Goal: Information Seeking & Learning: Learn about a topic

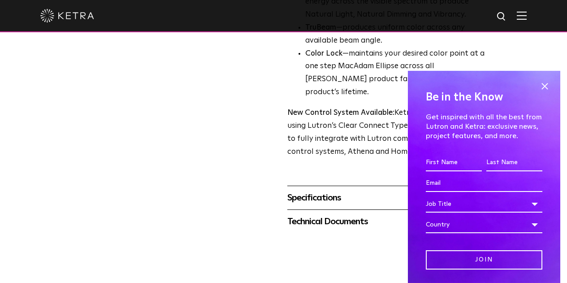
scroll to position [349, 0]
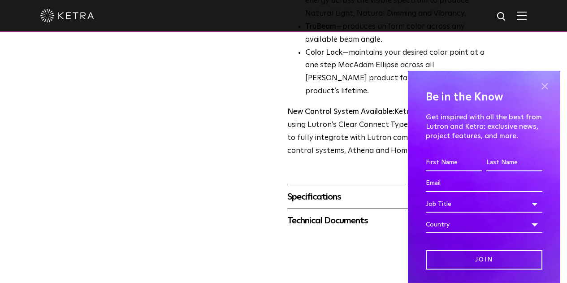
click at [538, 85] on span at bounding box center [543, 86] width 13 height 13
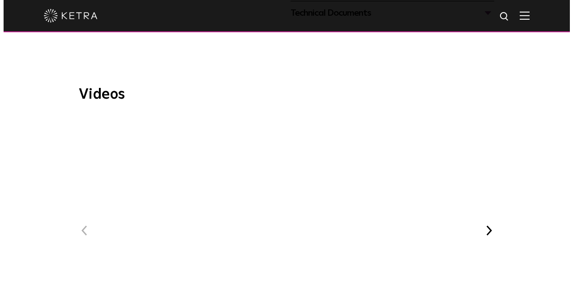
scroll to position [557, 0]
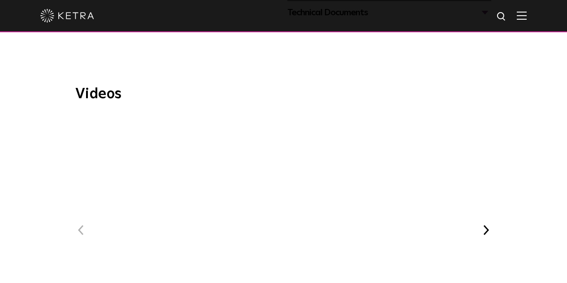
click at [267, 133] on span "WELL Certified: Delos HQ" at bounding box center [298, 238] width 301 height 247
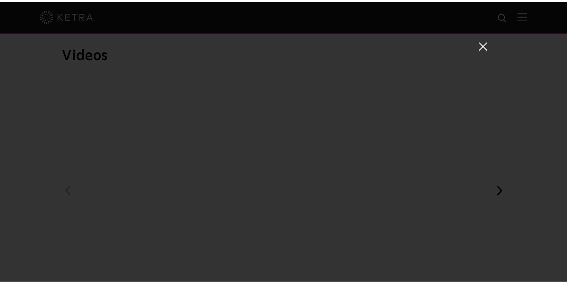
scroll to position [34, 0]
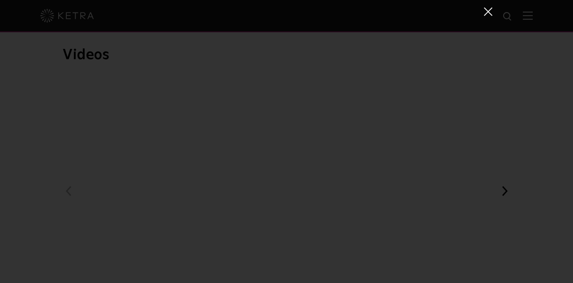
click at [37, 133] on div "WELL Certified: Delos HQ" at bounding box center [286, 141] width 573 height 283
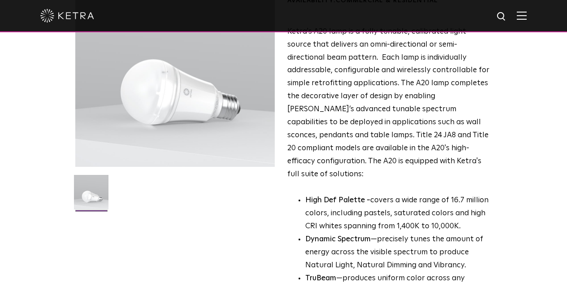
scroll to position [0, 0]
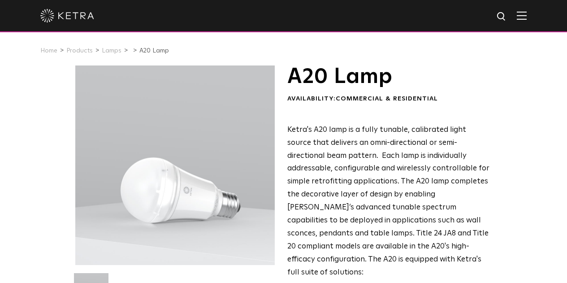
click at [360, 100] on span "Commercial & Residential" at bounding box center [386, 98] width 102 height 6
drag, startPoint x: 360, startPoint y: 100, endPoint x: 413, endPoint y: 100, distance: 53.3
click at [413, 100] on span "Commercial & Residential" at bounding box center [386, 98] width 102 height 6
click at [391, 130] on span "Ketra's A20 lamp is a fully tunable, calibrated light source that delivers an o…" at bounding box center [388, 201] width 202 height 150
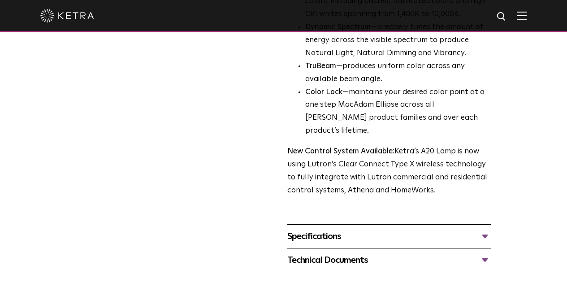
scroll to position [312, 0]
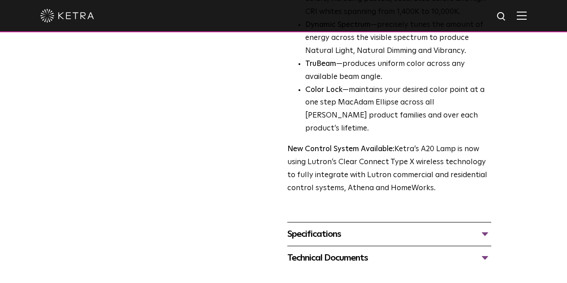
click at [398, 227] on div "Specifications" at bounding box center [389, 234] width 204 height 14
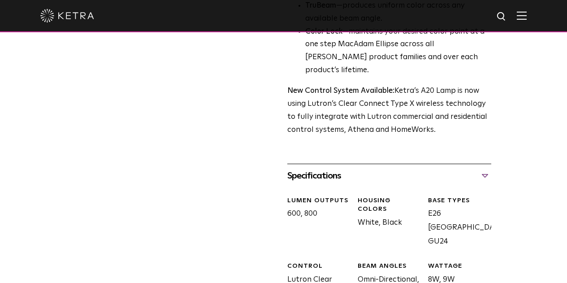
scroll to position [376, 0]
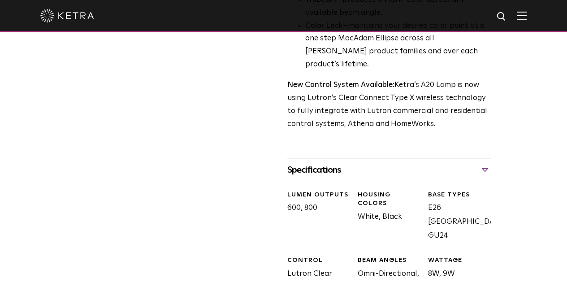
drag, startPoint x: 287, startPoint y: 131, endPoint x: 316, endPoint y: 142, distance: 31.0
click at [316, 190] on div "LUMEN OUTPUTS 600, 800" at bounding box center [315, 216] width 70 height 52
click at [351, 190] on div "LUMEN OUTPUTS 600, 800" at bounding box center [315, 216] width 70 height 52
click at [302, 190] on div "LUMEN OUTPUTS" at bounding box center [319, 194] width 64 height 9
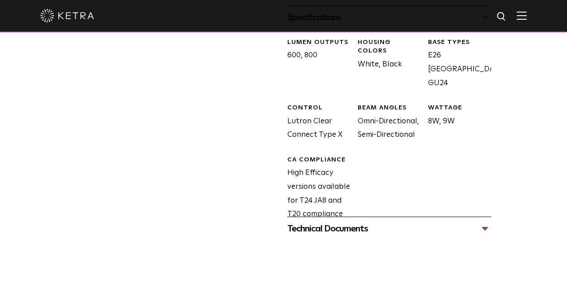
scroll to position [529, 0]
click at [360, 221] on div "Technical Documents" at bounding box center [389, 228] width 204 height 14
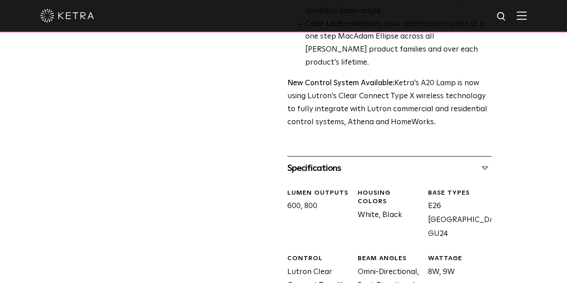
scroll to position [398, 0]
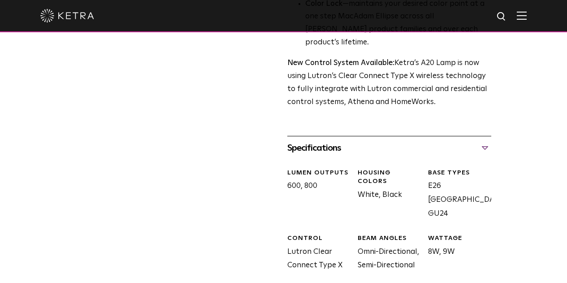
click at [292, 168] on div "LUMEN OUTPUTS" at bounding box center [319, 172] width 64 height 9
click at [290, 168] on div "LUMEN OUTPUTS 600, 800" at bounding box center [315, 194] width 70 height 52
drag, startPoint x: 293, startPoint y: 111, endPoint x: 320, endPoint y: 125, distance: 30.0
click at [320, 168] on div "LUMEN OUTPUTS 600, 800" at bounding box center [315, 194] width 70 height 52
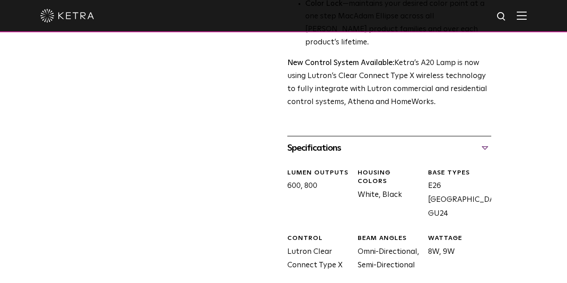
click at [320, 168] on div "LUMEN OUTPUTS 600, 800" at bounding box center [315, 194] width 70 height 52
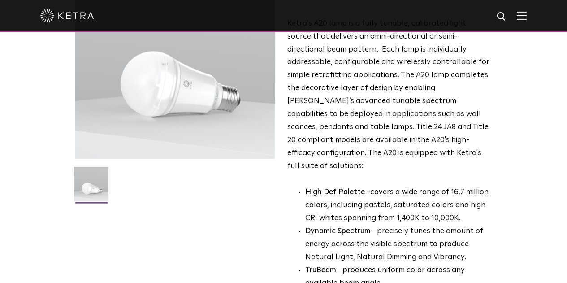
scroll to position [0, 0]
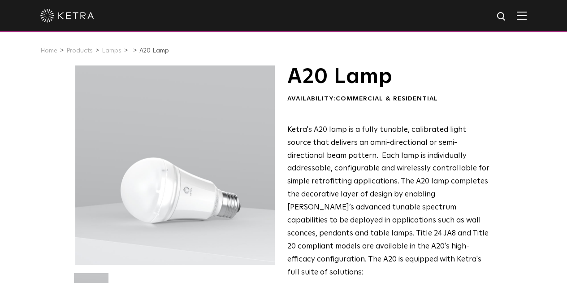
click at [349, 138] on span "Ketra's A20 lamp is a fully tunable, calibrated light source that delivers an o…" at bounding box center [388, 201] width 202 height 150
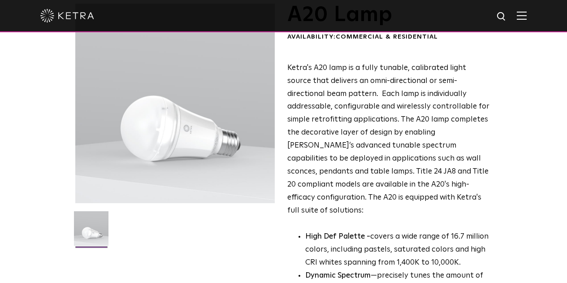
scroll to position [13, 0]
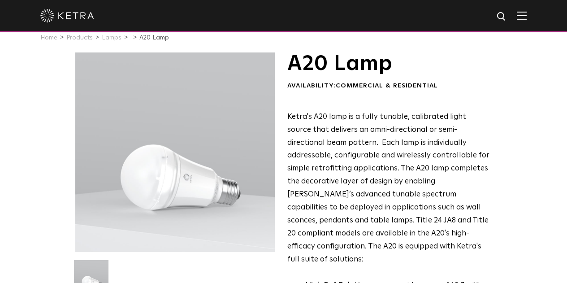
click at [305, 68] on h1 "A20 Lamp" at bounding box center [389, 63] width 204 height 22
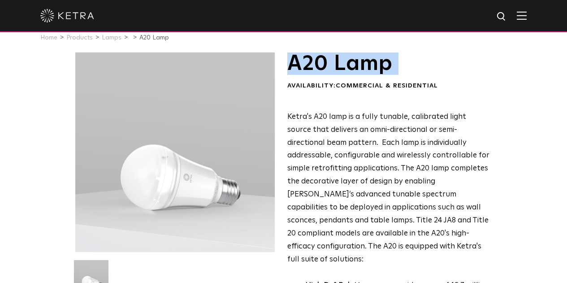
copy div "A20 Lamp"
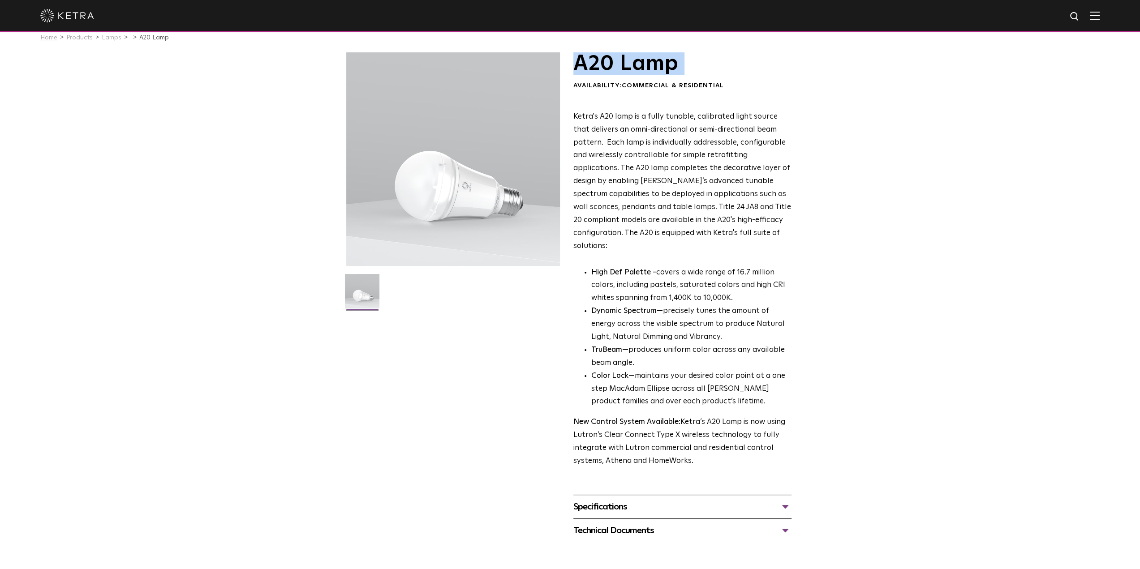
click at [55, 37] on link "Home" at bounding box center [48, 37] width 17 height 6
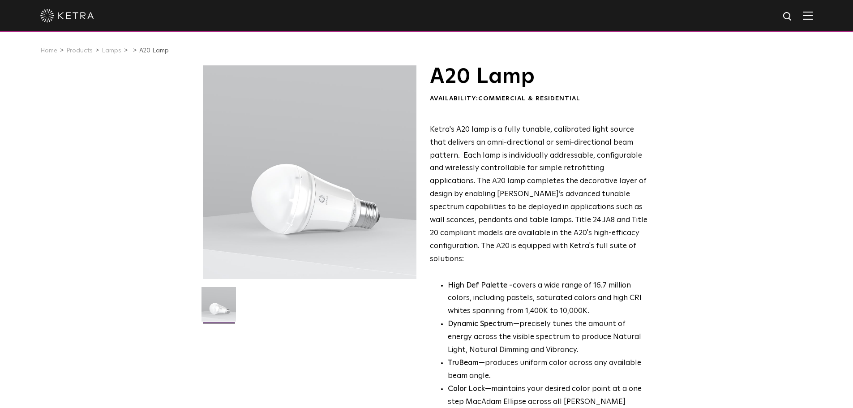
click at [451, 134] on span "Ketra's A20 lamp is a fully tunable, calibrated light source that delivers an o…" at bounding box center [539, 194] width 218 height 137
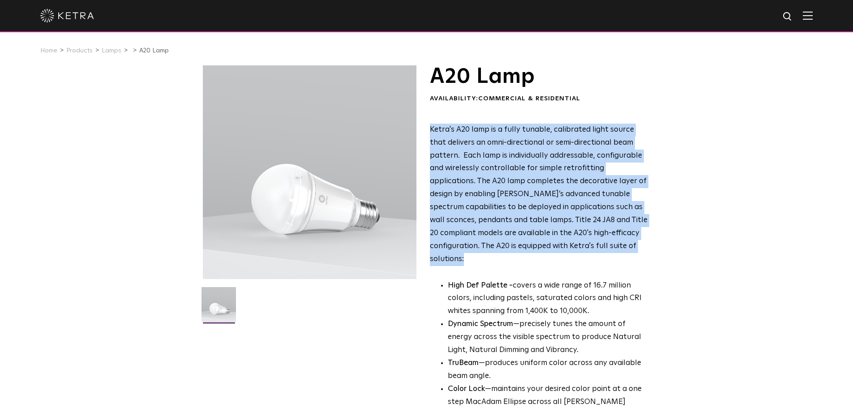
drag, startPoint x: 451, startPoint y: 134, endPoint x: 619, endPoint y: 251, distance: 204.4
click at [619, 251] on p "Ketra's A20 lamp is a fully tunable, calibrated light source that delivers an o…" at bounding box center [539, 195] width 218 height 142
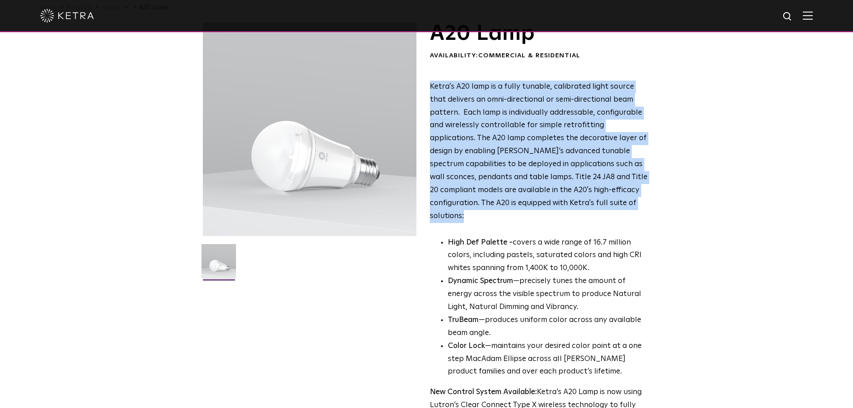
scroll to position [45, 0]
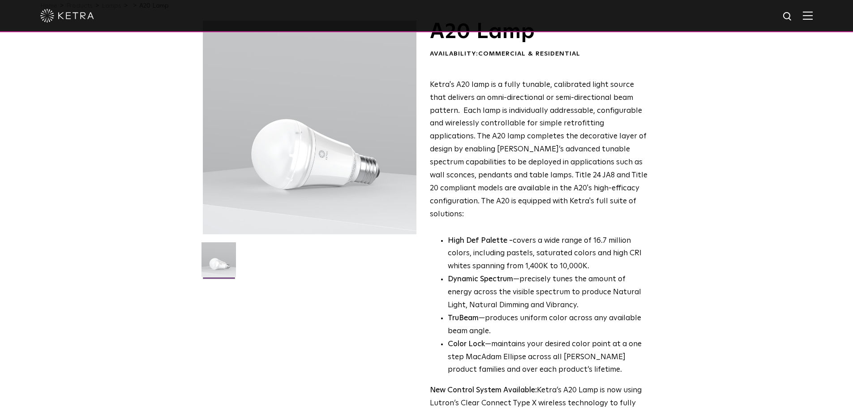
click at [569, 235] on p "High Def Palette - covers a wide range of 16.7 million colors, including pastel…" at bounding box center [548, 254] width 200 height 39
click at [499, 135] on span "Ketra's A20 lamp is a fully tunable, calibrated light source that delivers an o…" at bounding box center [539, 149] width 218 height 137
click at [500, 133] on span "Ketra's A20 lamp is a fully tunable, calibrated light source that delivers an o…" at bounding box center [539, 149] width 218 height 137
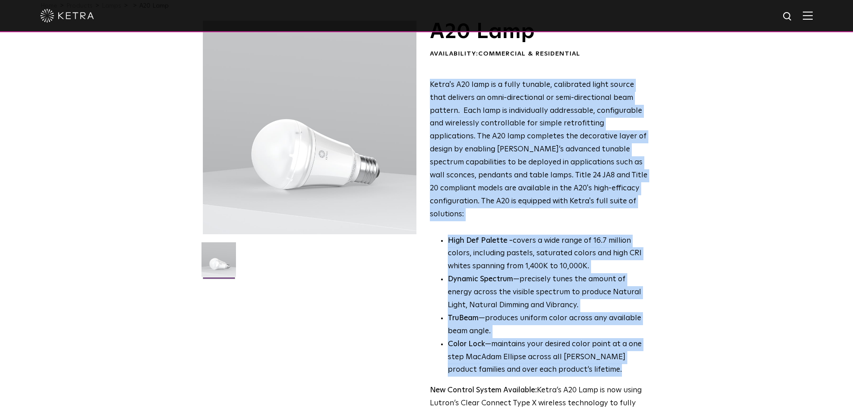
drag, startPoint x: 500, startPoint y: 133, endPoint x: 498, endPoint y: 328, distance: 194.8
click at [498, 328] on div "Ketra's A20 lamp is a fully tunable, calibrated light source that delivers an o…" at bounding box center [539, 257] width 218 height 357
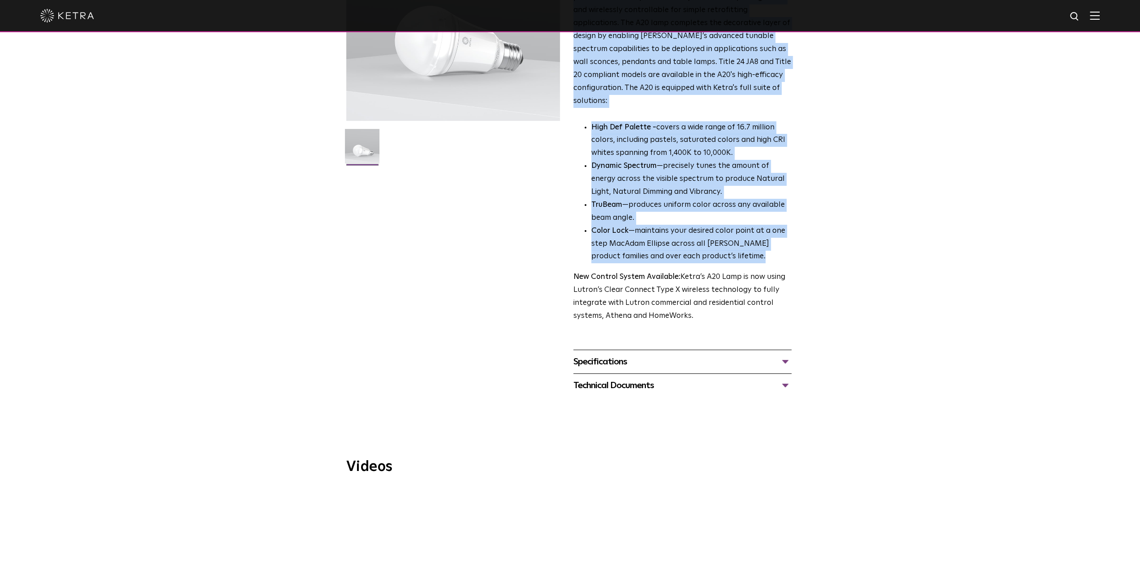
scroll to position [0, 0]
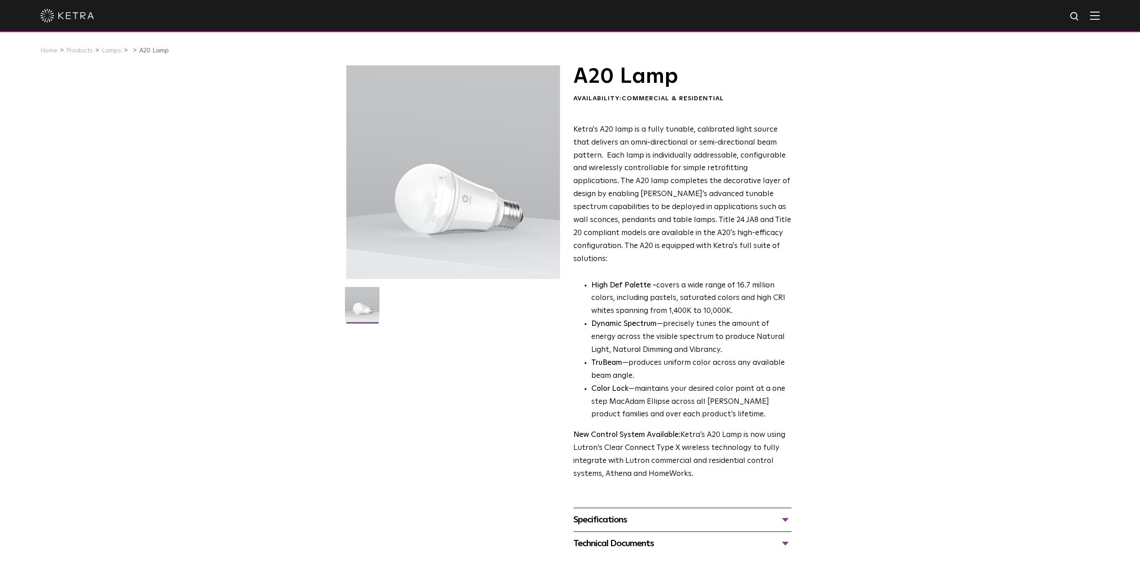
click at [315, 115] on div "A20 Lamp Availability: Commercial & Residential Ketra's A20 lamp is a fully tun…" at bounding box center [570, 310] width 1140 height 490
click at [64, 53] on ul "Home Products Lamps A20 Lamp" at bounding box center [569, 50] width 1059 height 13
click at [71, 53] on link "Products" at bounding box center [79, 50] width 26 height 6
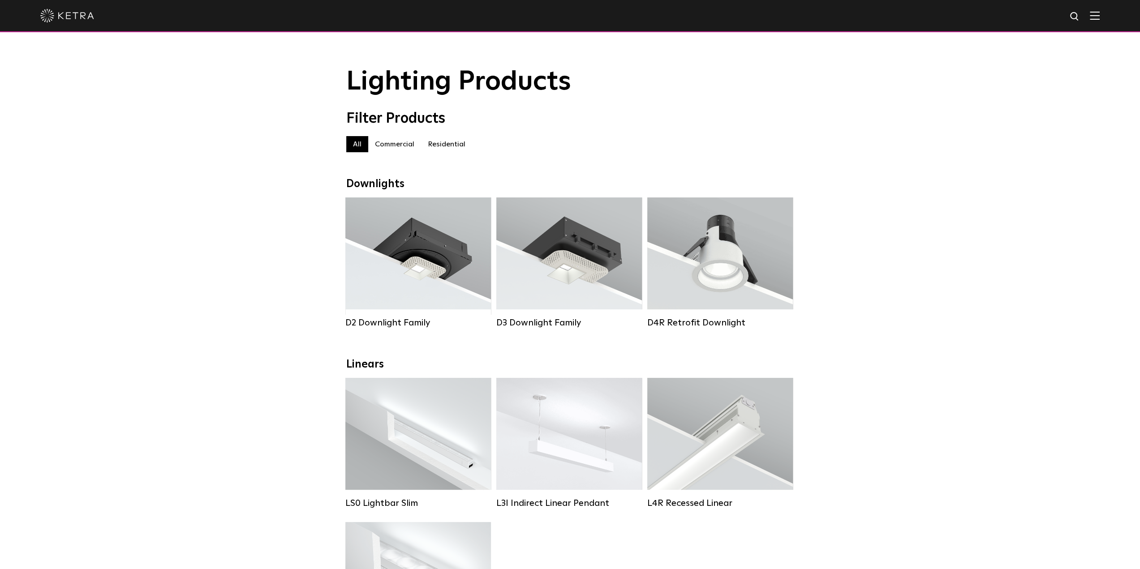
drag, startPoint x: 163, startPoint y: 120, endPoint x: 165, endPoint y: 112, distance: 7.9
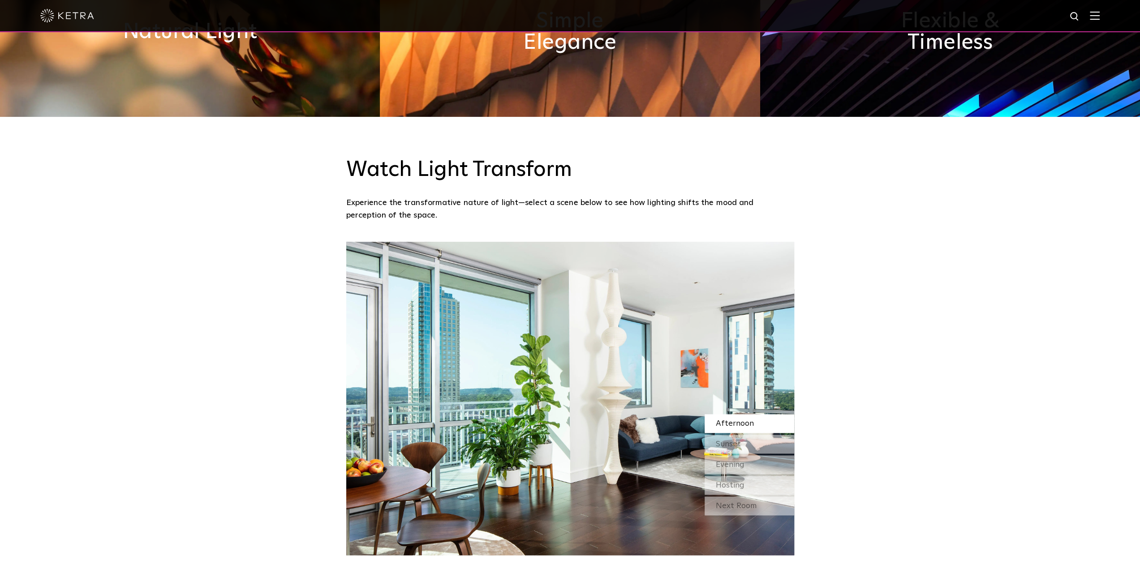
scroll to position [851, 0]
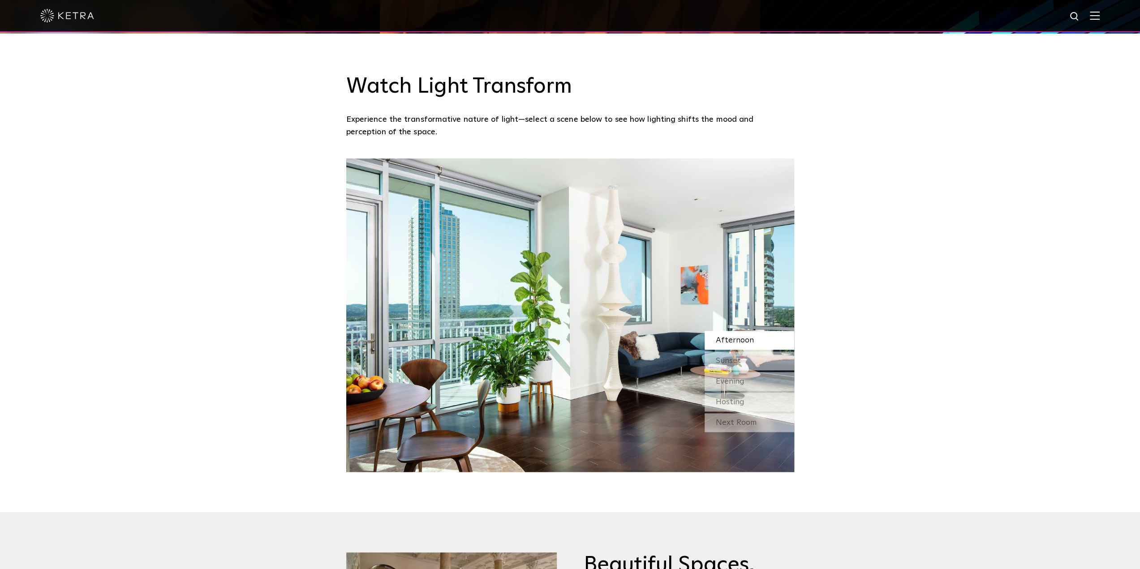
drag, startPoint x: 411, startPoint y: 206, endPoint x: 434, endPoint y: 198, distance: 23.9
click at [744, 361] on div "Sunset" at bounding box center [750, 361] width 90 height 19
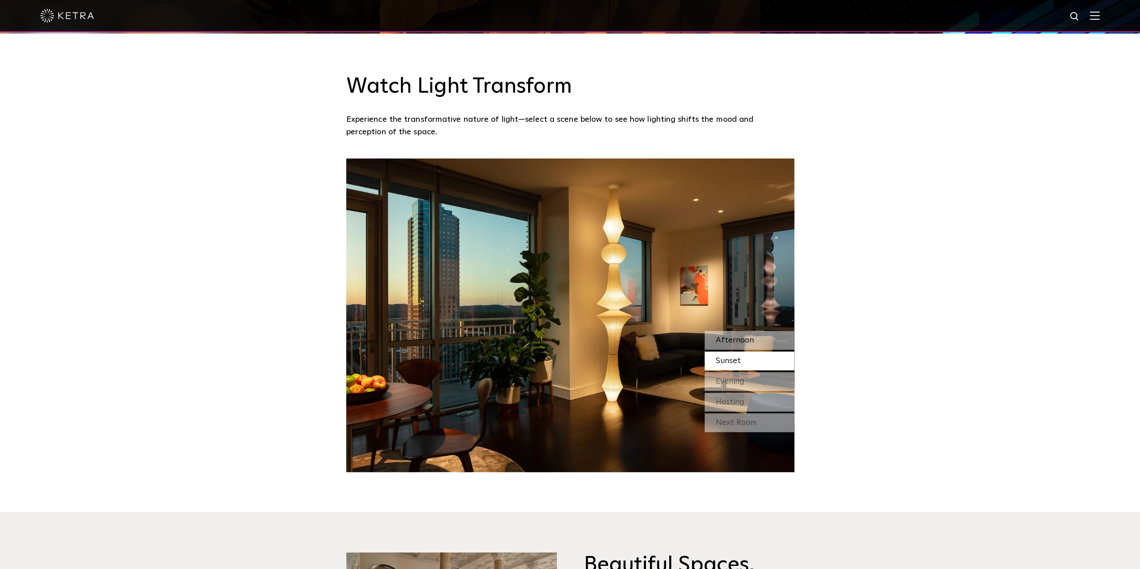
click at [744, 344] on span "Afternoon" at bounding box center [735, 340] width 38 height 8
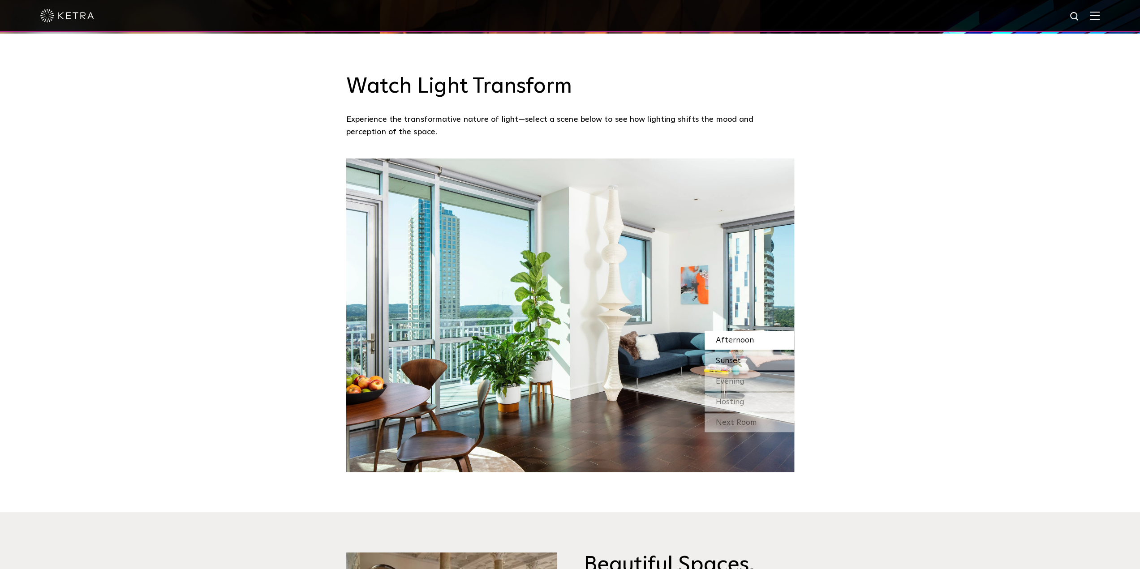
click at [759, 365] on div "Sunset" at bounding box center [750, 361] width 90 height 19
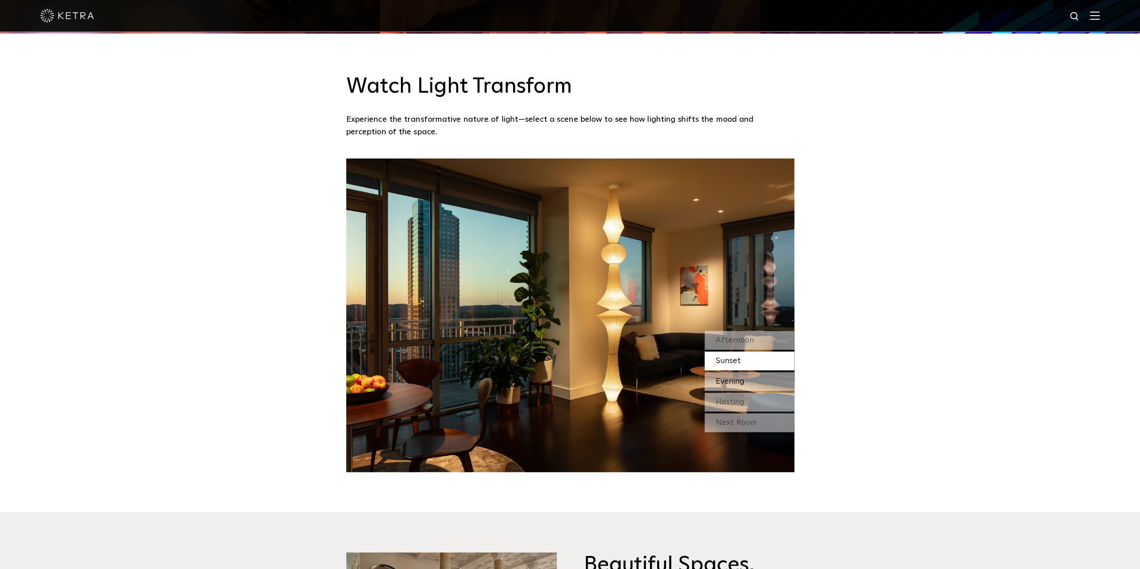
click at [767, 384] on div "Evening" at bounding box center [750, 381] width 90 height 19
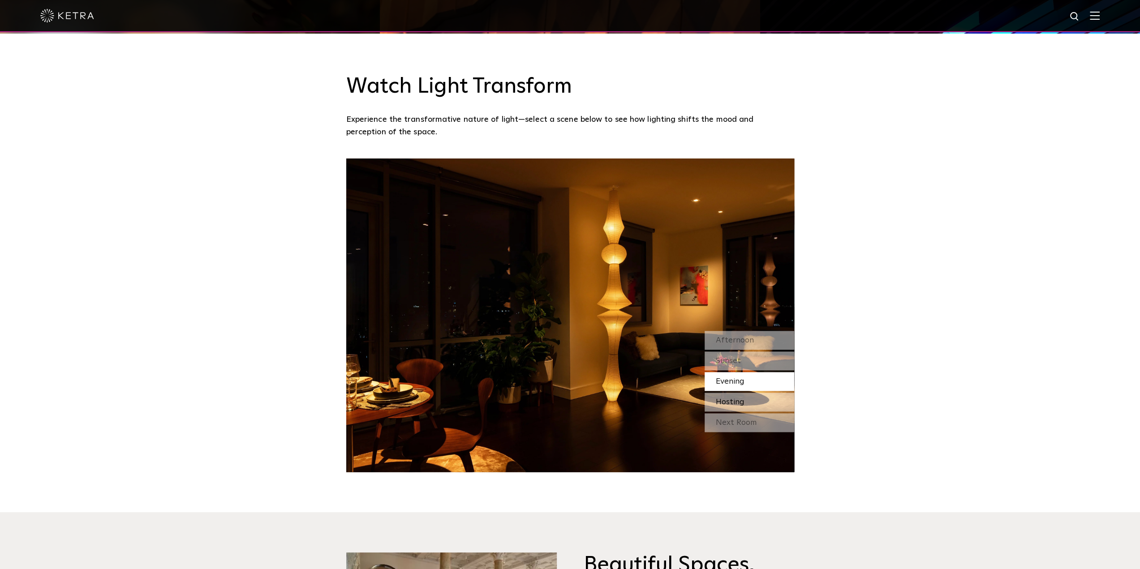
click at [763, 405] on div "Hosting" at bounding box center [750, 402] width 90 height 19
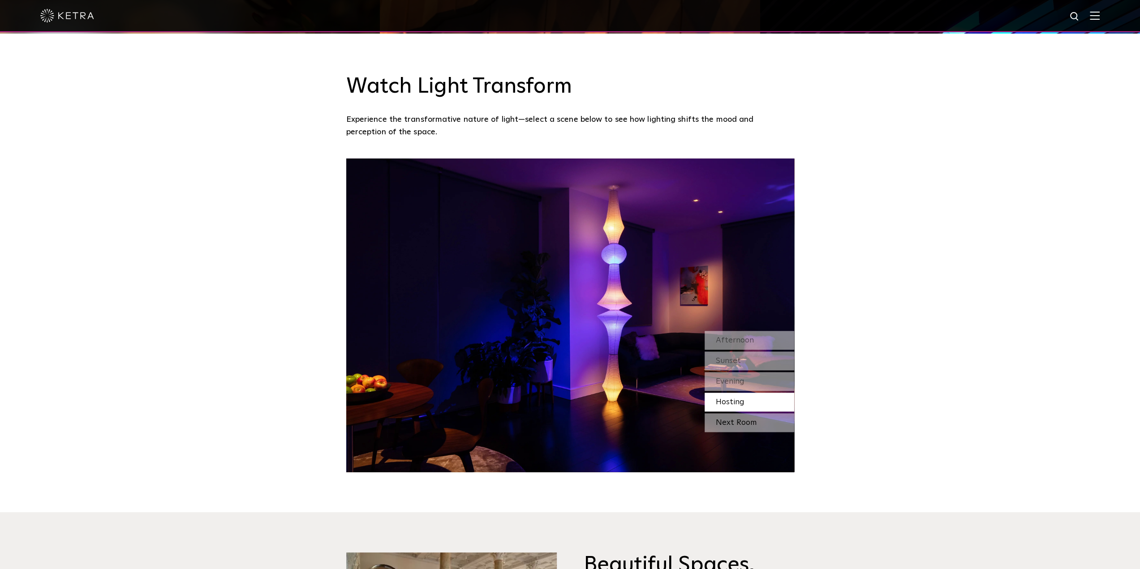
click at [763, 424] on div "Next Room" at bounding box center [750, 422] width 90 height 19
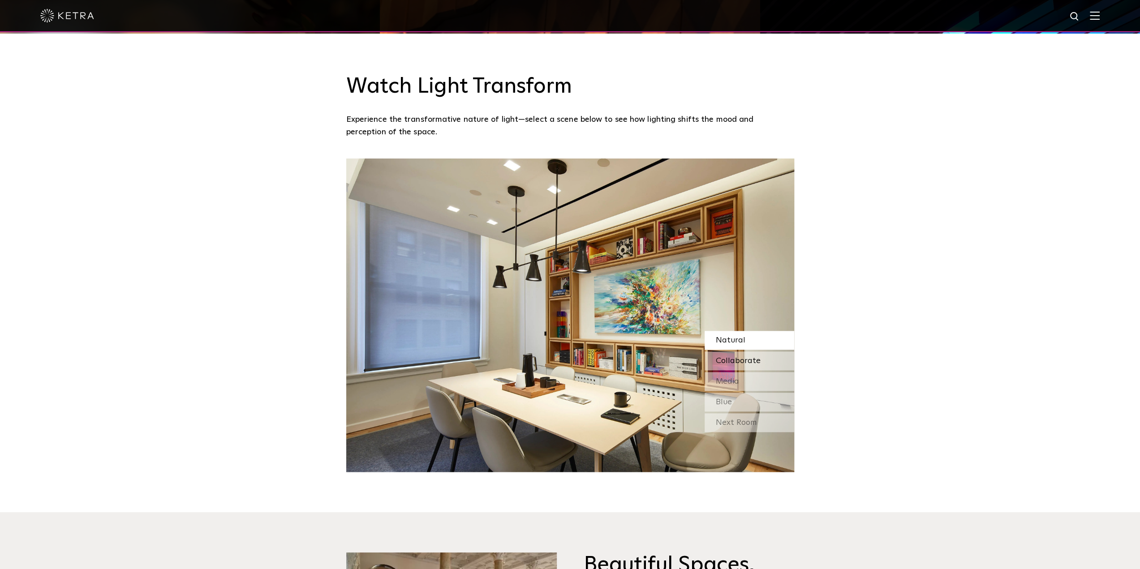
click at [743, 362] on span "Collaborate" at bounding box center [738, 361] width 45 height 8
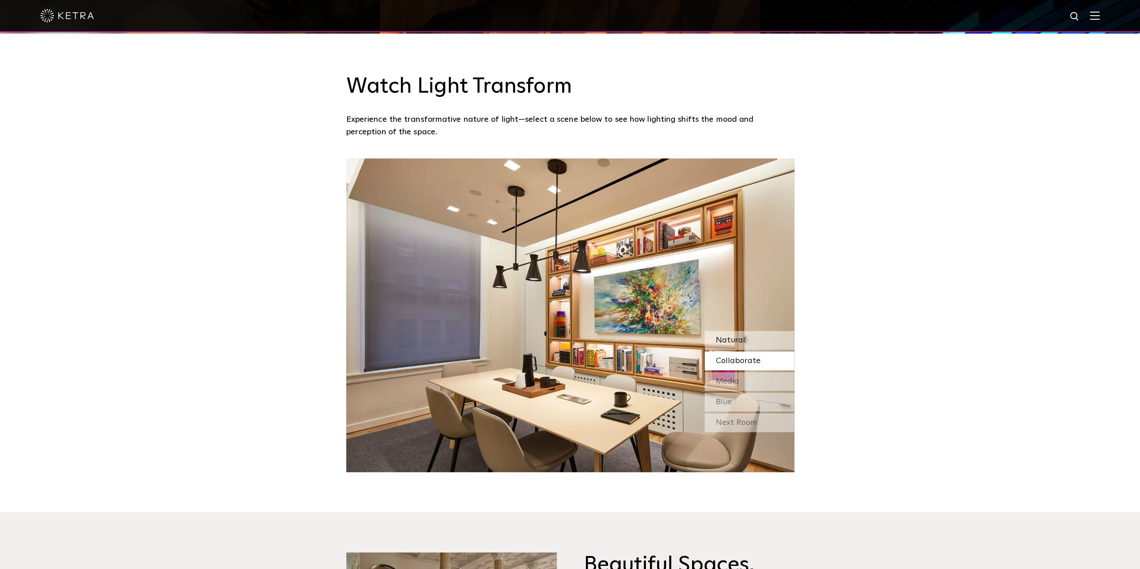
click at [751, 343] on div "Natural" at bounding box center [750, 340] width 90 height 19
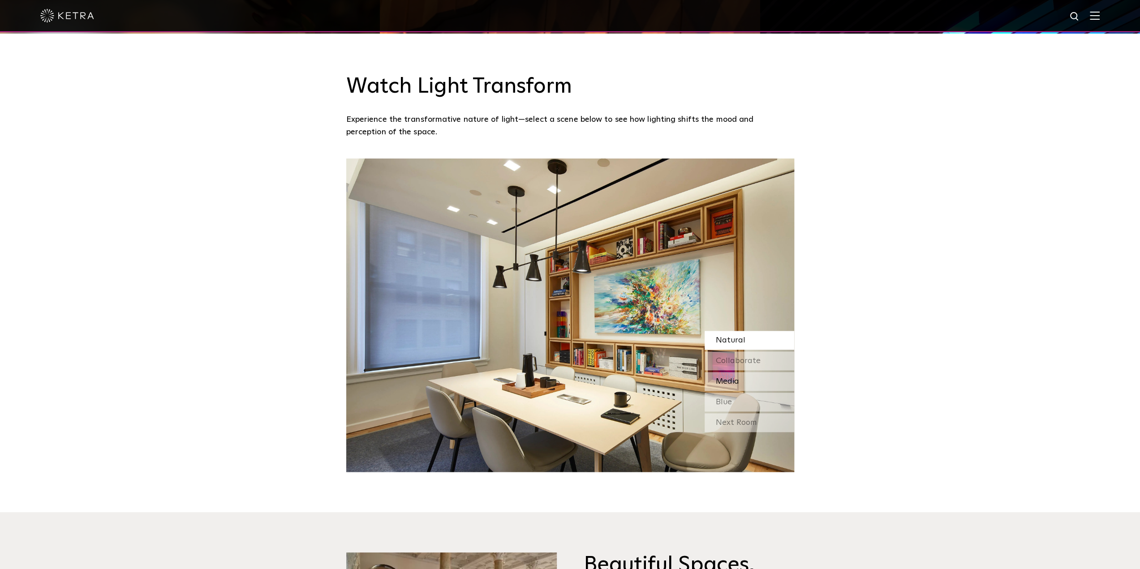
click at [765, 377] on div "Media" at bounding box center [750, 381] width 90 height 19
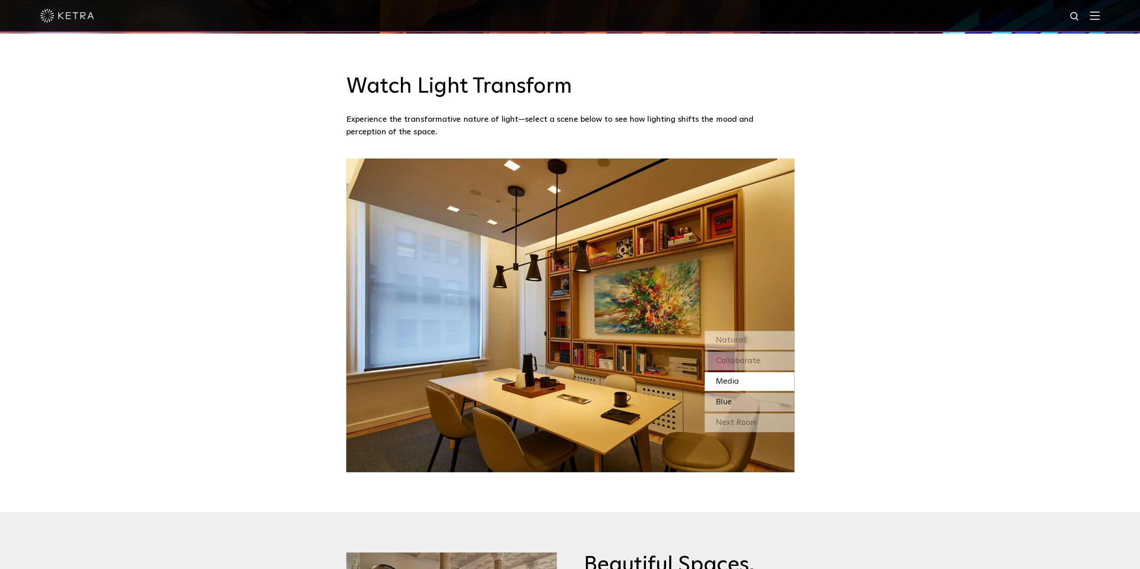
click at [765, 396] on div "Blue" at bounding box center [750, 402] width 90 height 19
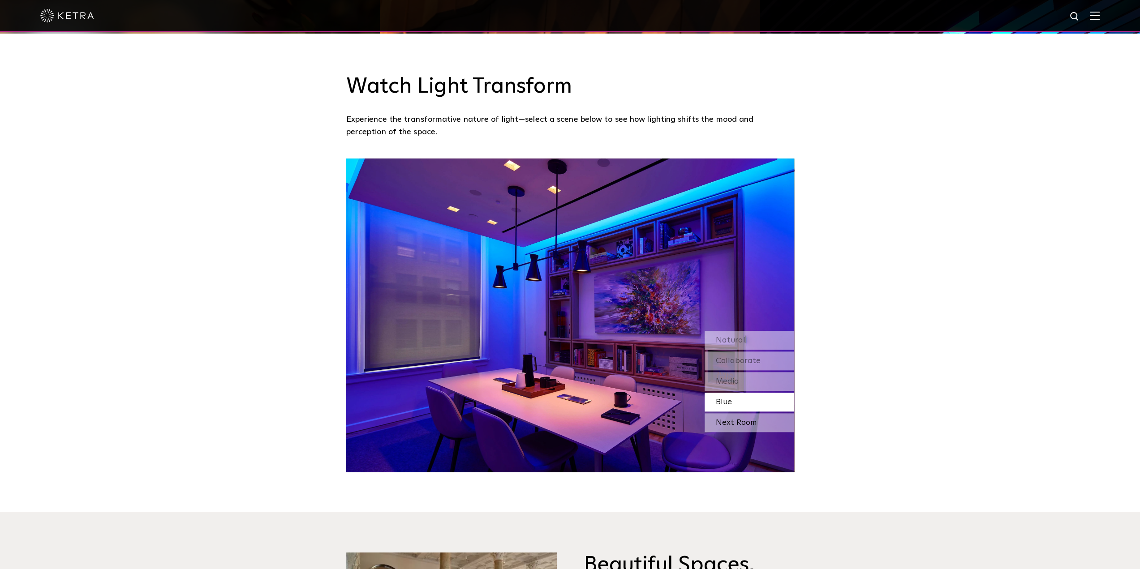
click at [767, 421] on div "Next Room" at bounding box center [750, 422] width 90 height 19
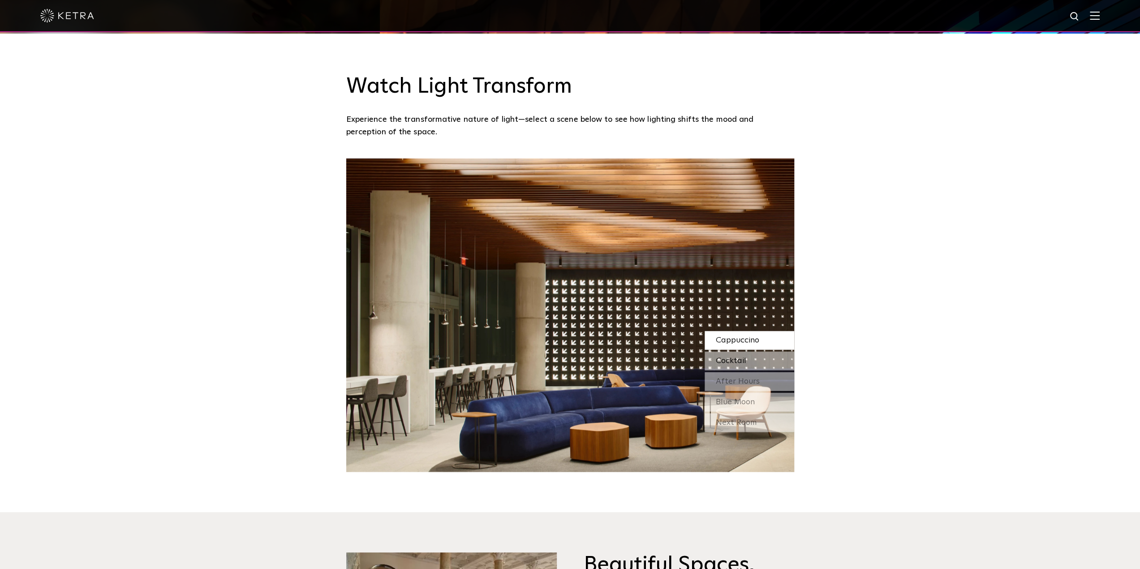
click at [752, 356] on div "Cocktail" at bounding box center [750, 361] width 90 height 19
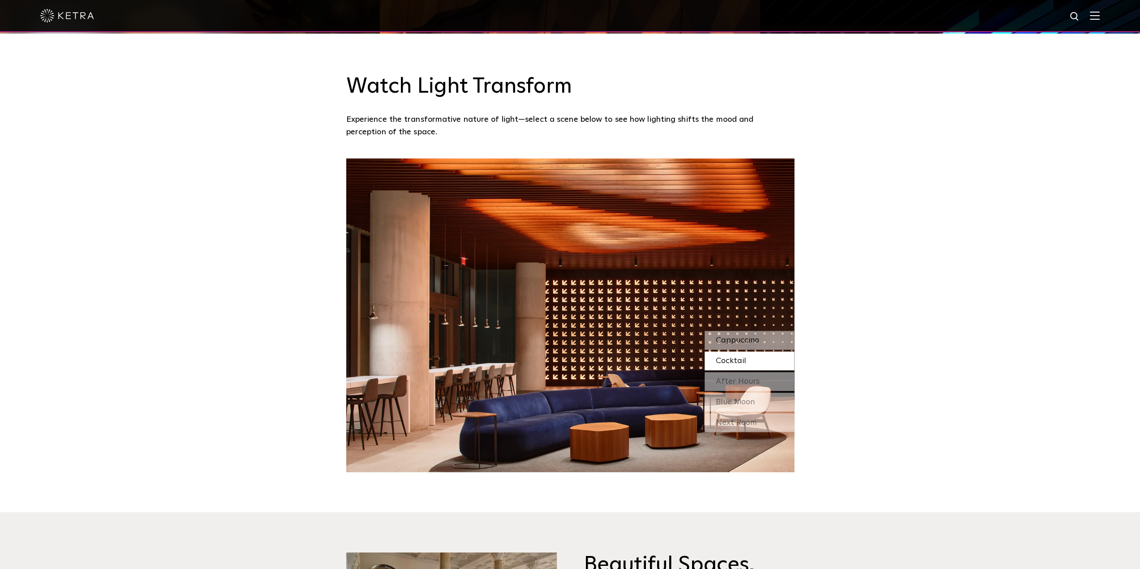
click at [754, 340] on span "Cappuccino" at bounding box center [737, 340] width 43 height 8
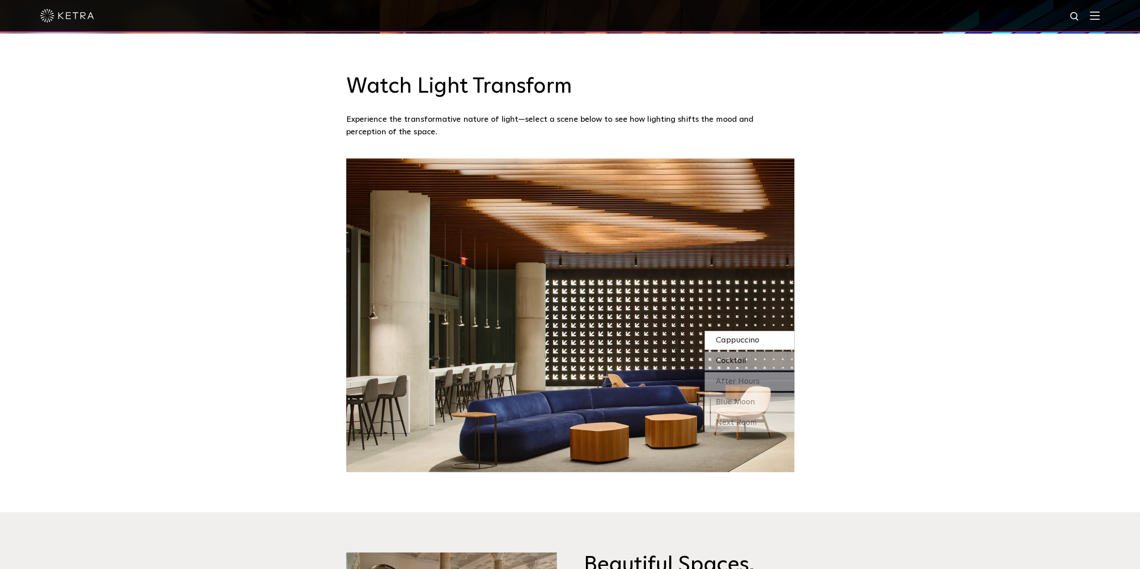
click at [752, 359] on div "Cocktail" at bounding box center [750, 361] width 90 height 19
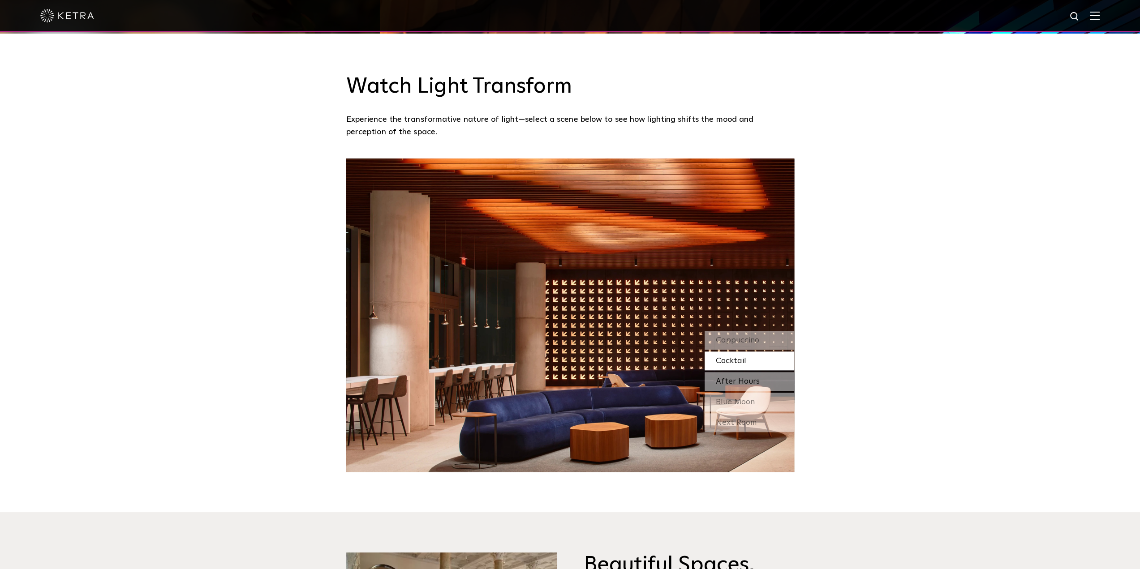
click at [754, 378] on span "After Hours" at bounding box center [738, 382] width 44 height 8
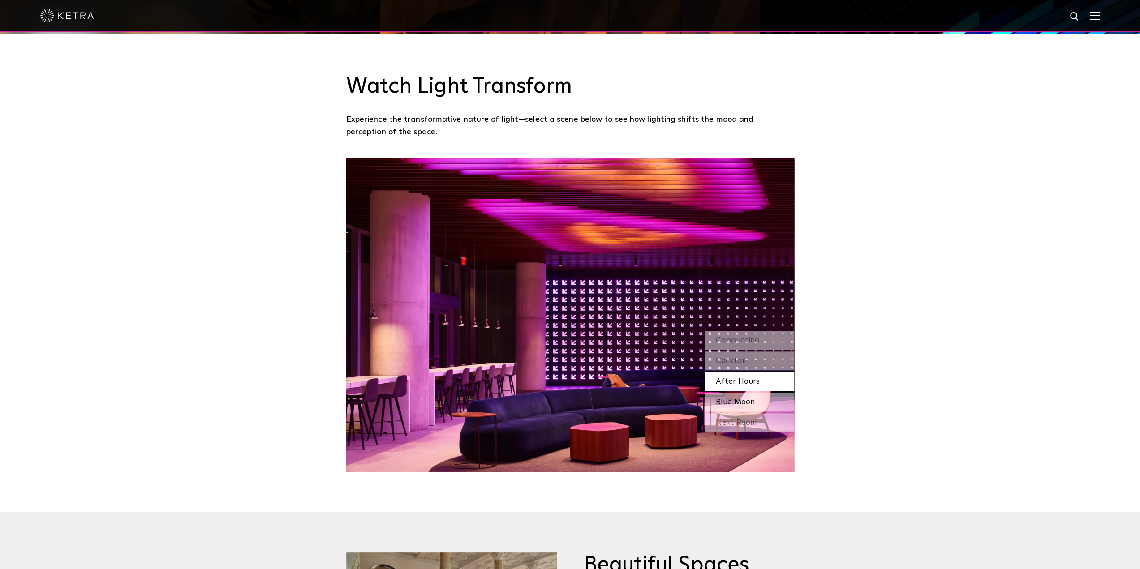
click at [759, 406] on div "Blue Moon" at bounding box center [750, 402] width 90 height 19
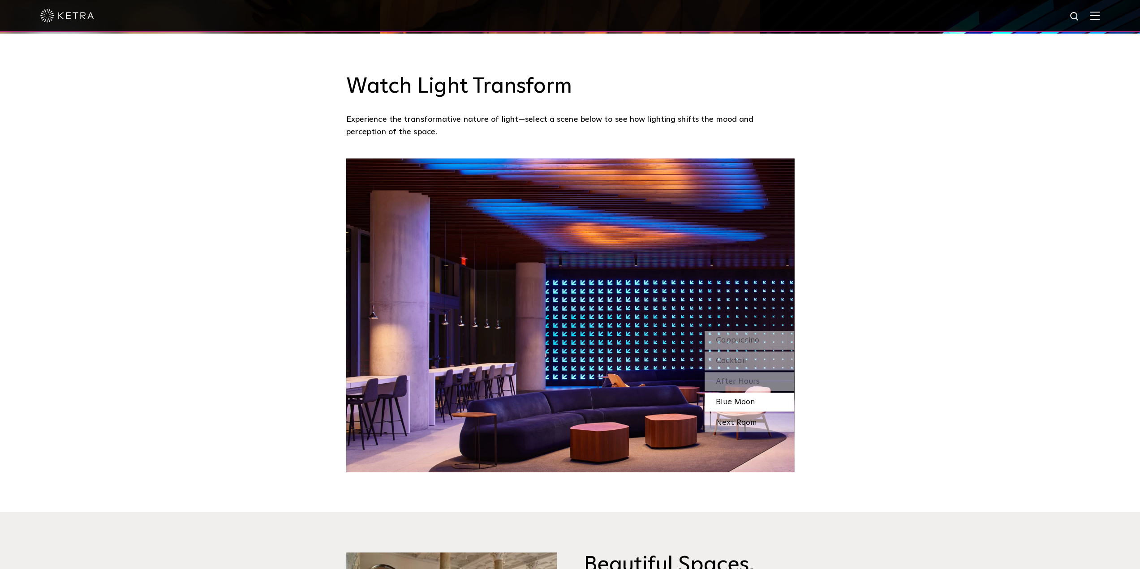
click at [761, 423] on div "Next Room" at bounding box center [750, 422] width 90 height 19
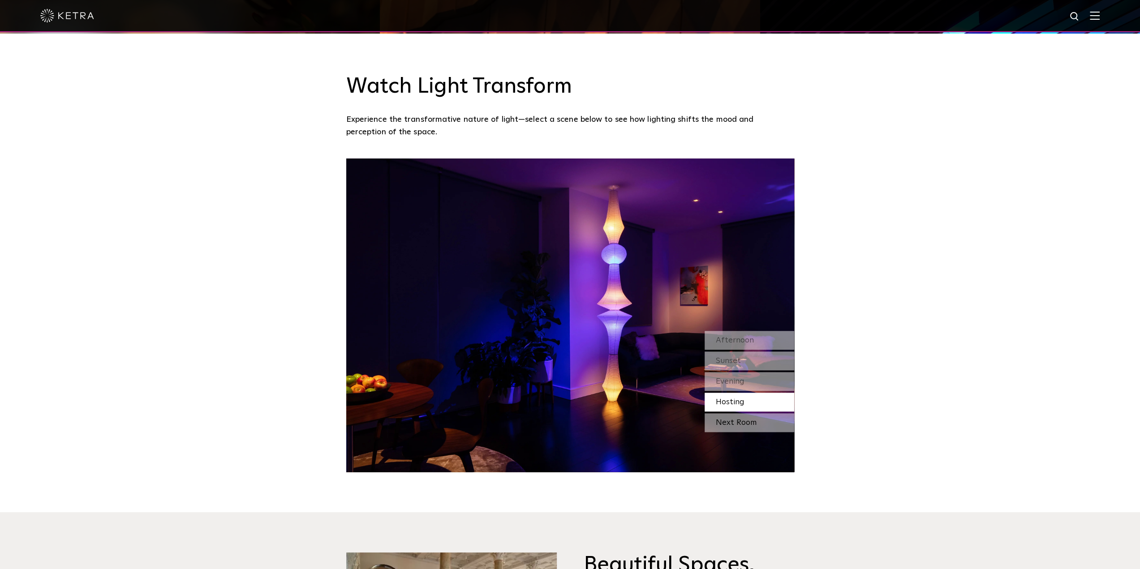
click at [772, 427] on div "Next Room" at bounding box center [750, 422] width 90 height 19
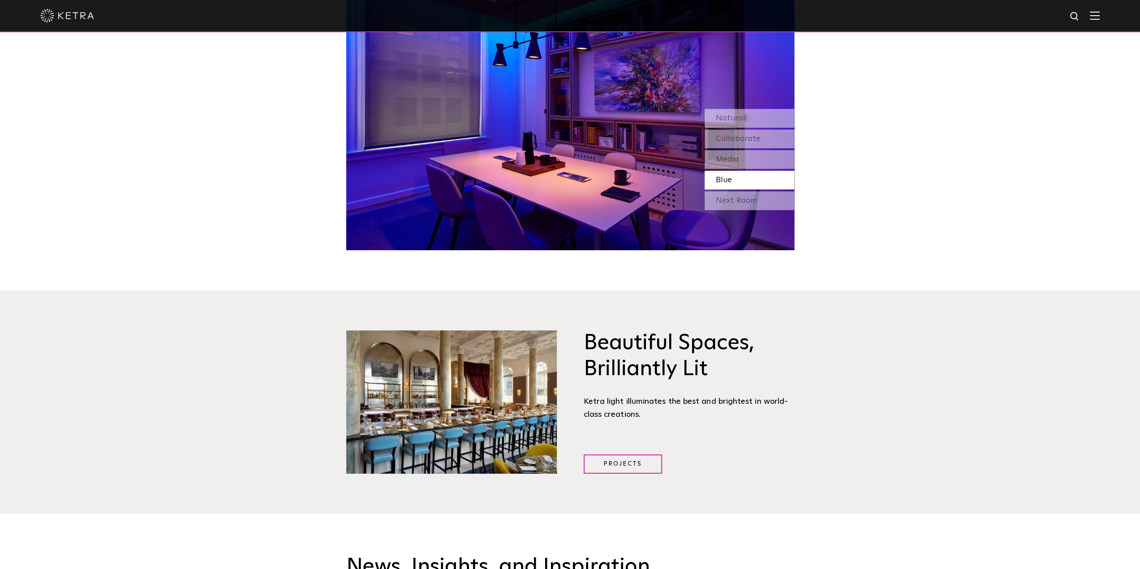
scroll to position [1165, 0]
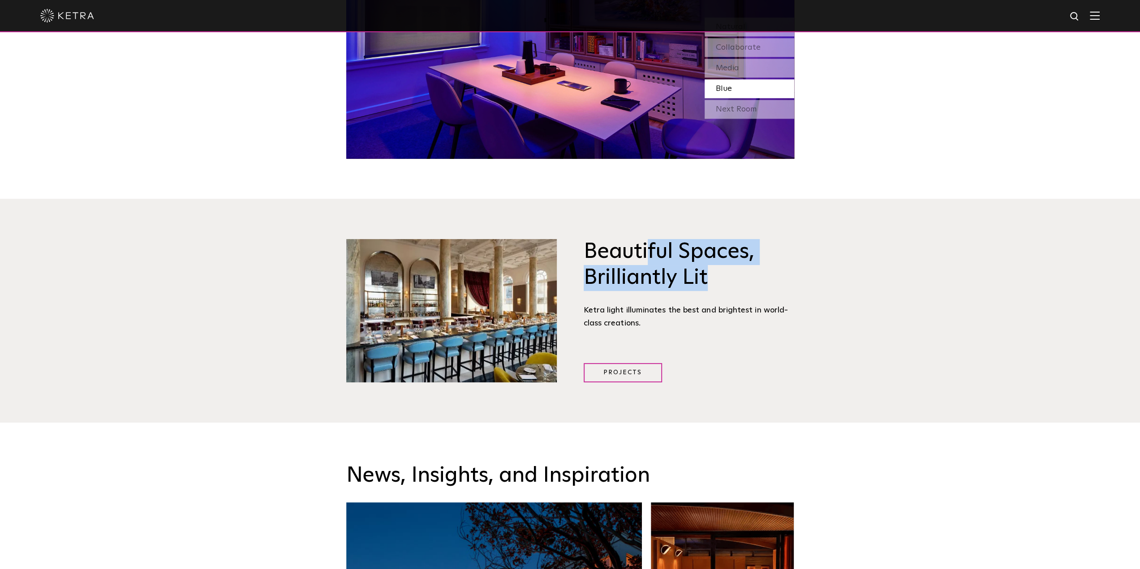
drag, startPoint x: 646, startPoint y: 258, endPoint x: 735, endPoint y: 289, distance: 94.5
click at [735, 289] on h3 "Beautiful Spaces, Brilliantly Lit" at bounding box center [689, 265] width 211 height 52
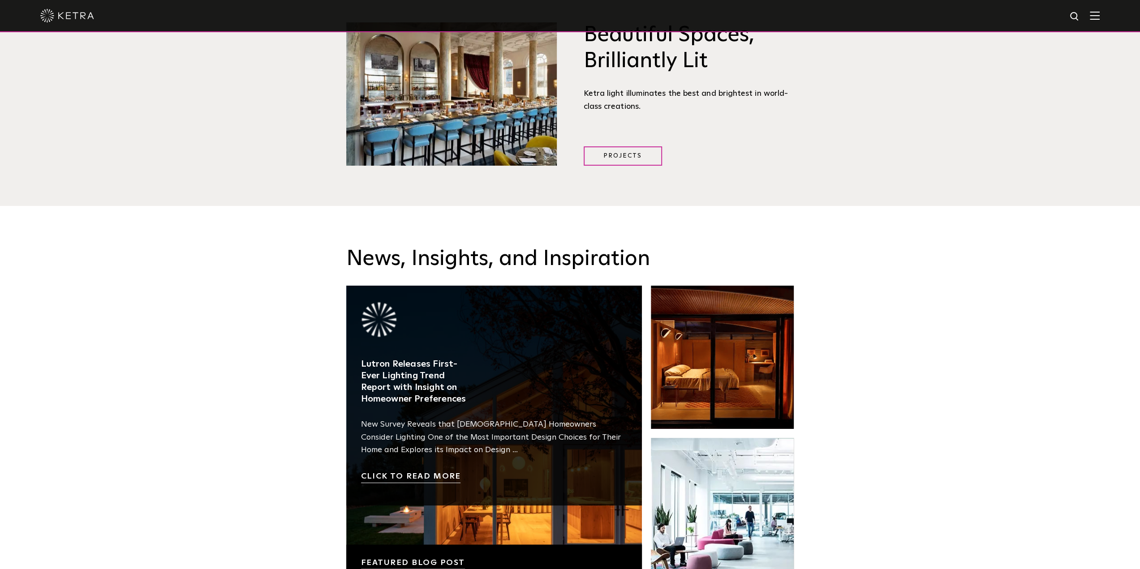
scroll to position [1388, 0]
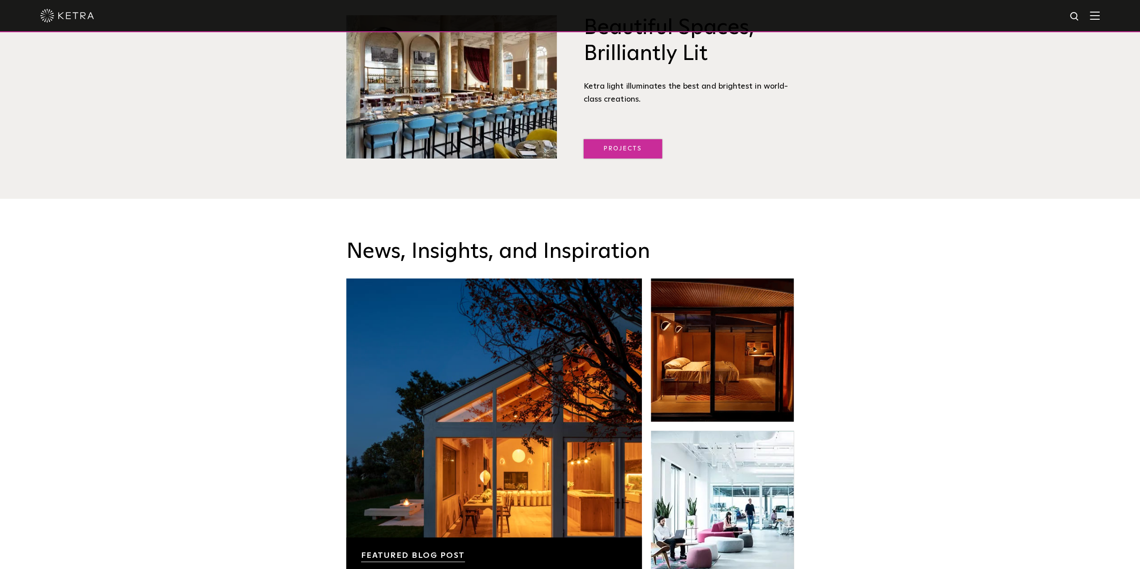
click at [636, 153] on link "Projects" at bounding box center [623, 148] width 78 height 19
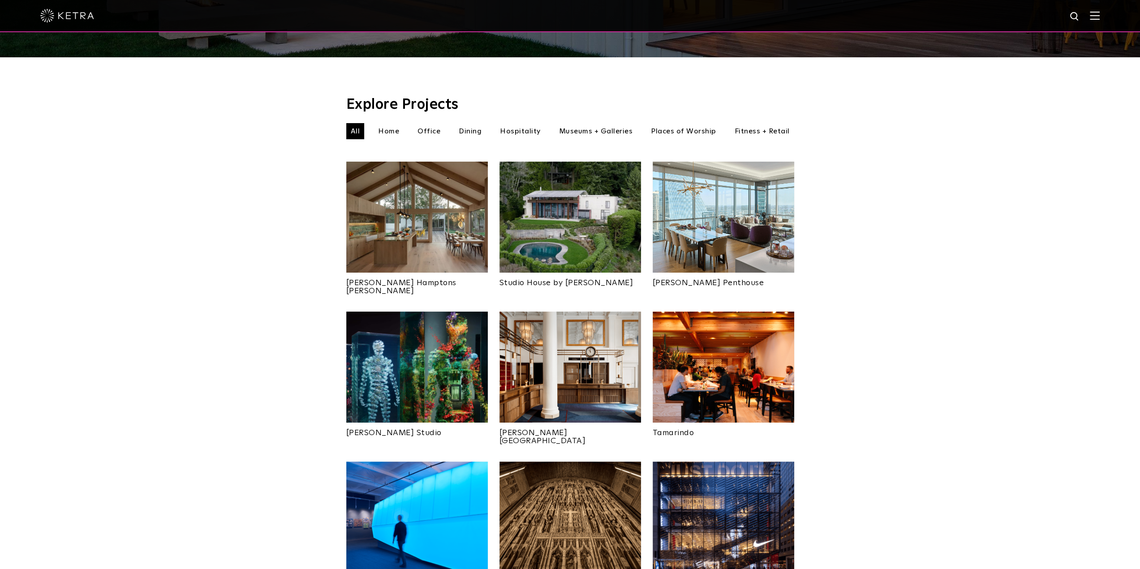
scroll to position [314, 0]
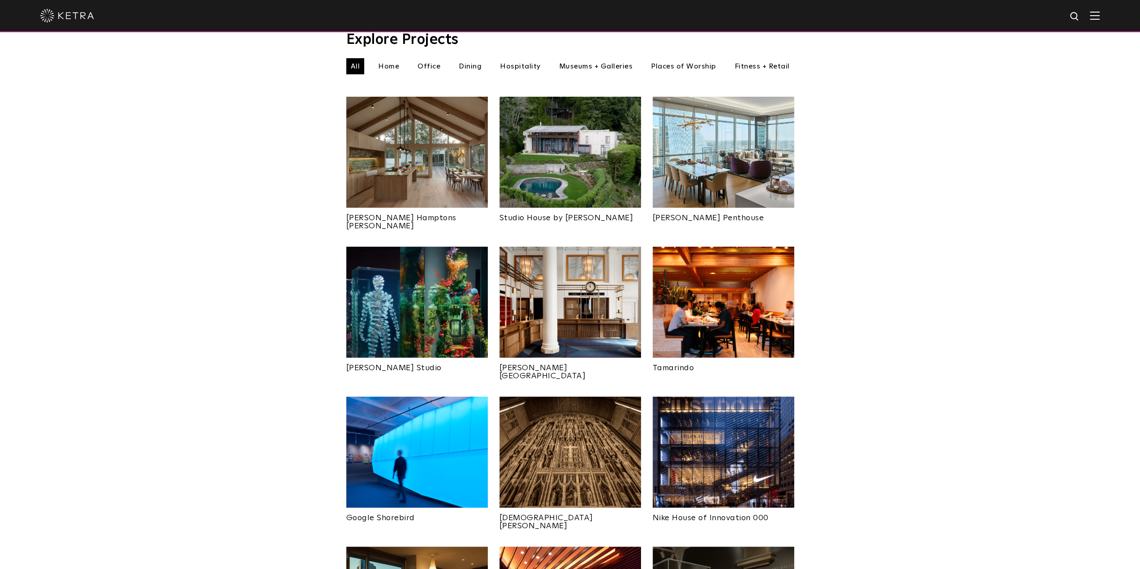
click at [427, 155] on img at bounding box center [417, 152] width 142 height 111
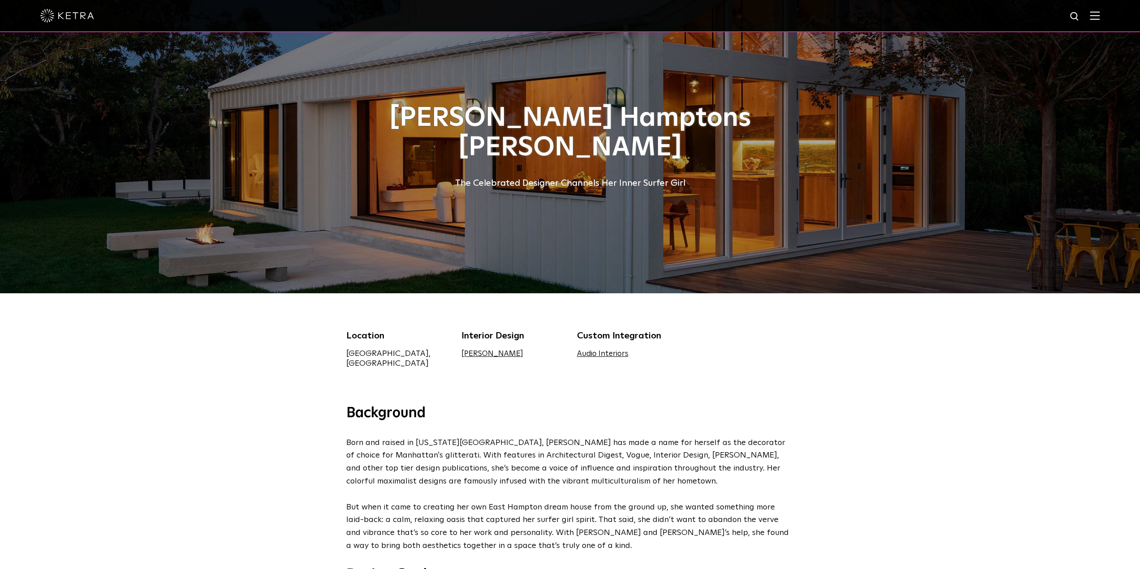
click at [477, 180] on div "The Celebrated Designer Channels Her Inner Surfer Girl" at bounding box center [570, 183] width 448 height 14
click at [499, 182] on div "The Celebrated Designer Channels Her Inner Surfer Girl" at bounding box center [570, 183] width 448 height 14
click at [498, 183] on div "The Celebrated Designer Channels Her Inner Surfer Girl" at bounding box center [570, 183] width 448 height 14
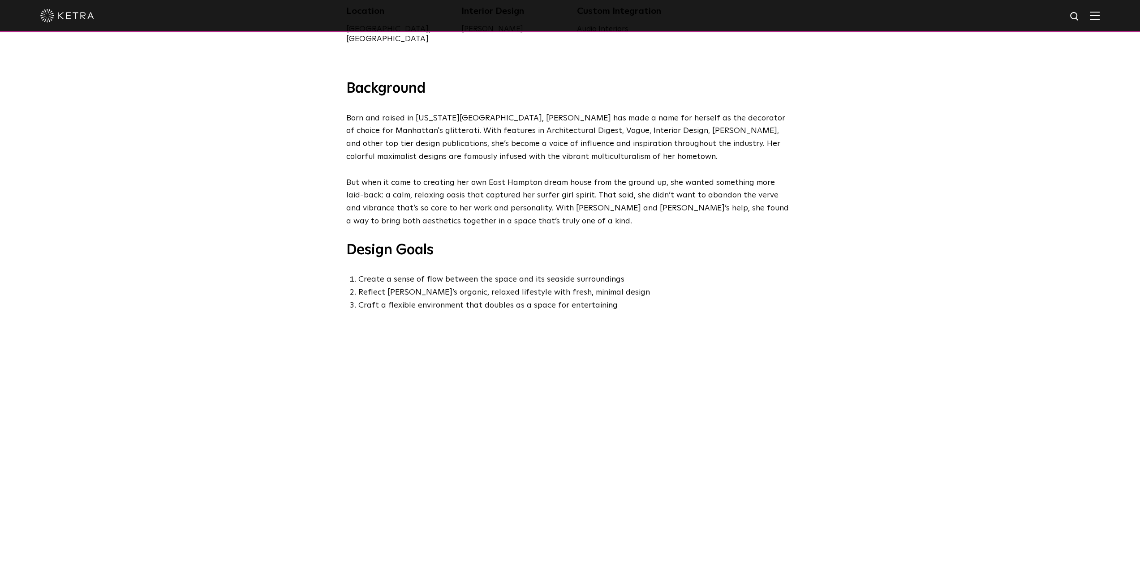
scroll to position [358, 0]
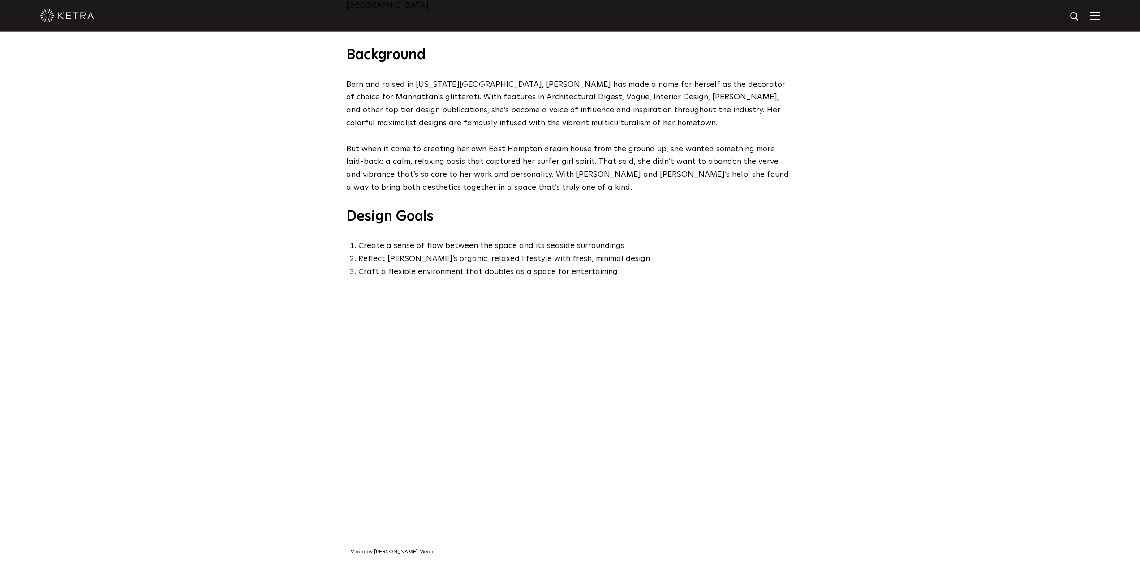
click at [396, 240] on li "Create a sense of flow between the space and its seaside surroundings" at bounding box center [576, 246] width 436 height 13
click at [473, 241] on li "Create a sense of flow between the space and its seaside surroundings" at bounding box center [576, 246] width 436 height 13
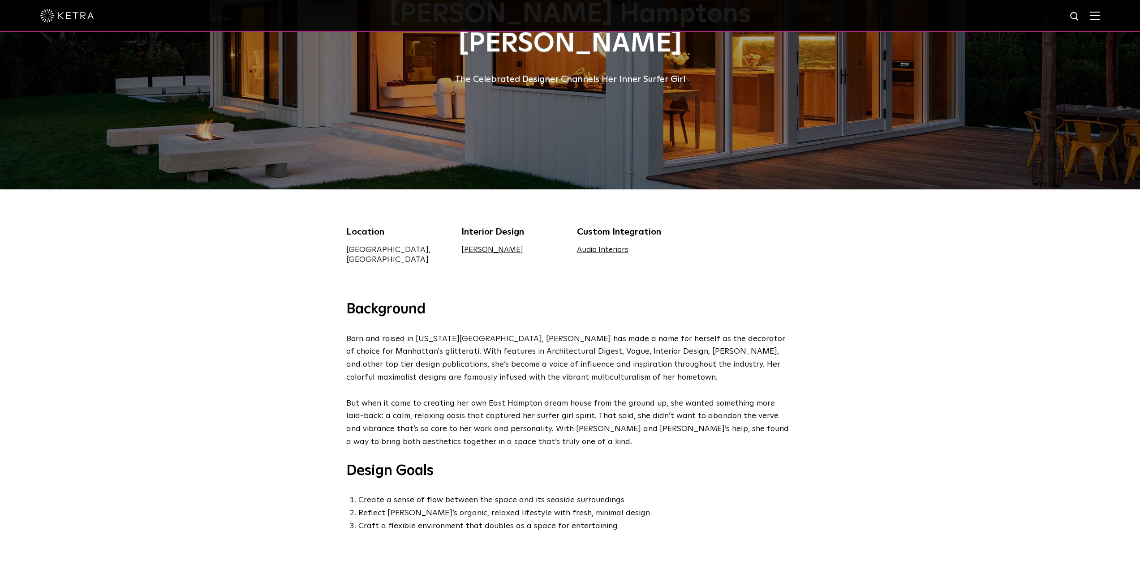
scroll to position [45, 0]
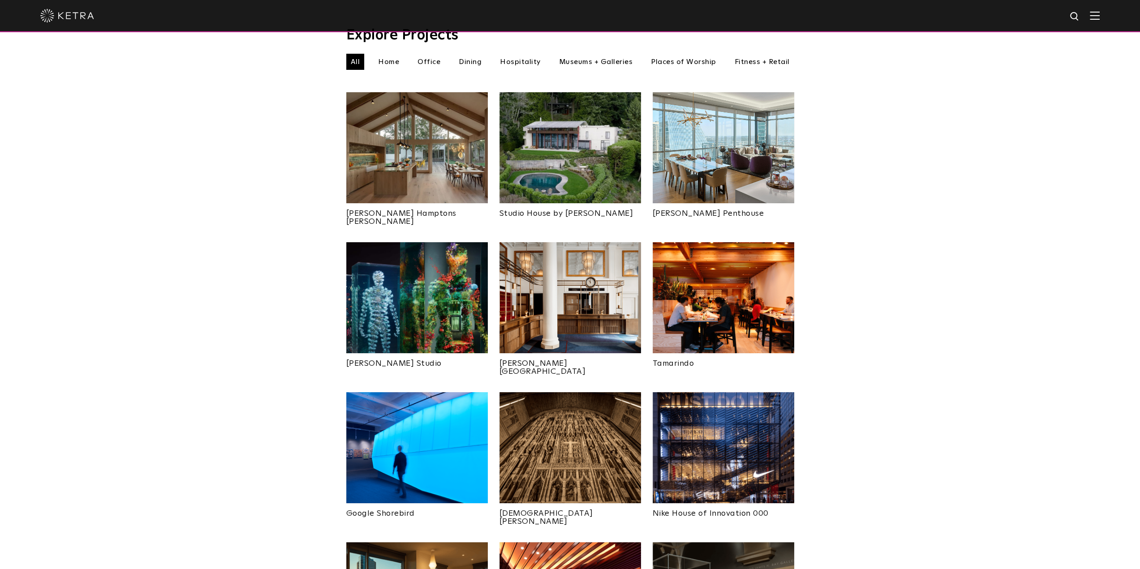
scroll to position [90, 0]
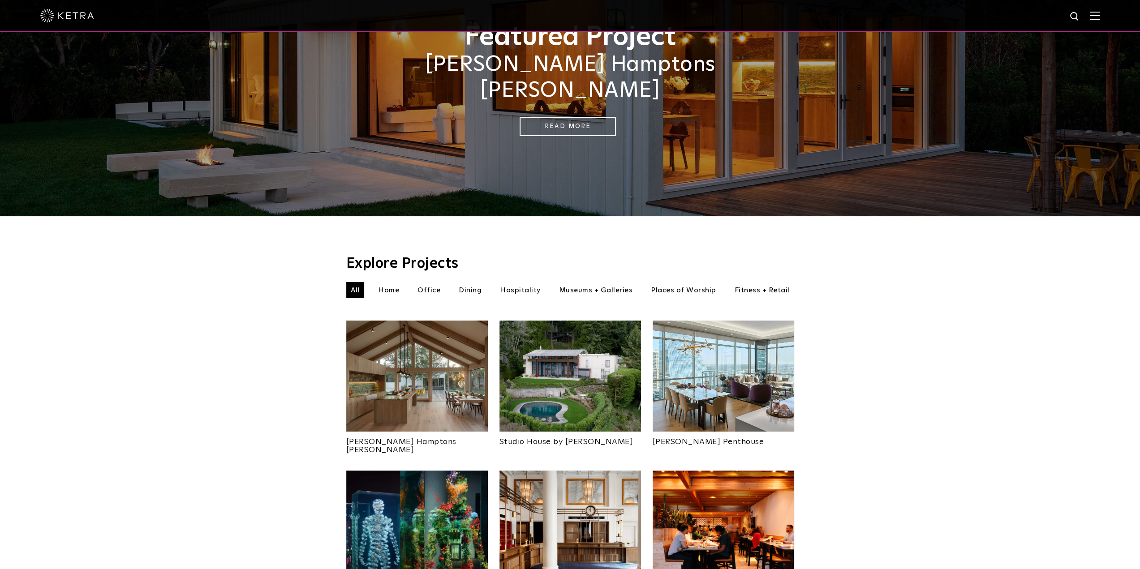
click at [395, 282] on li "Home" at bounding box center [389, 290] width 30 height 16
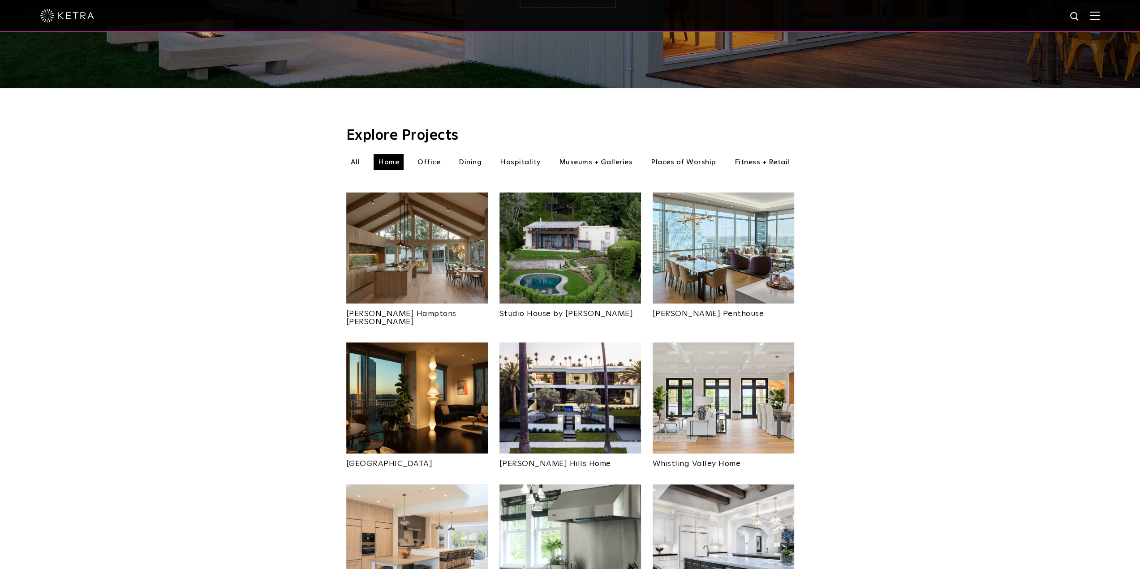
scroll to position [224, 0]
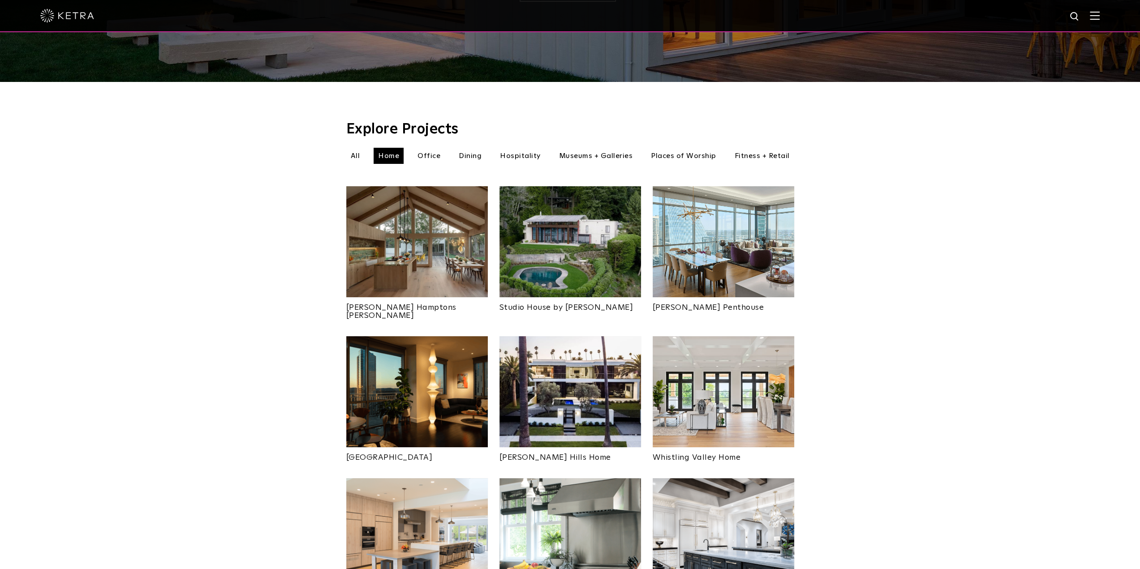
click at [726, 255] on img at bounding box center [724, 241] width 142 height 111
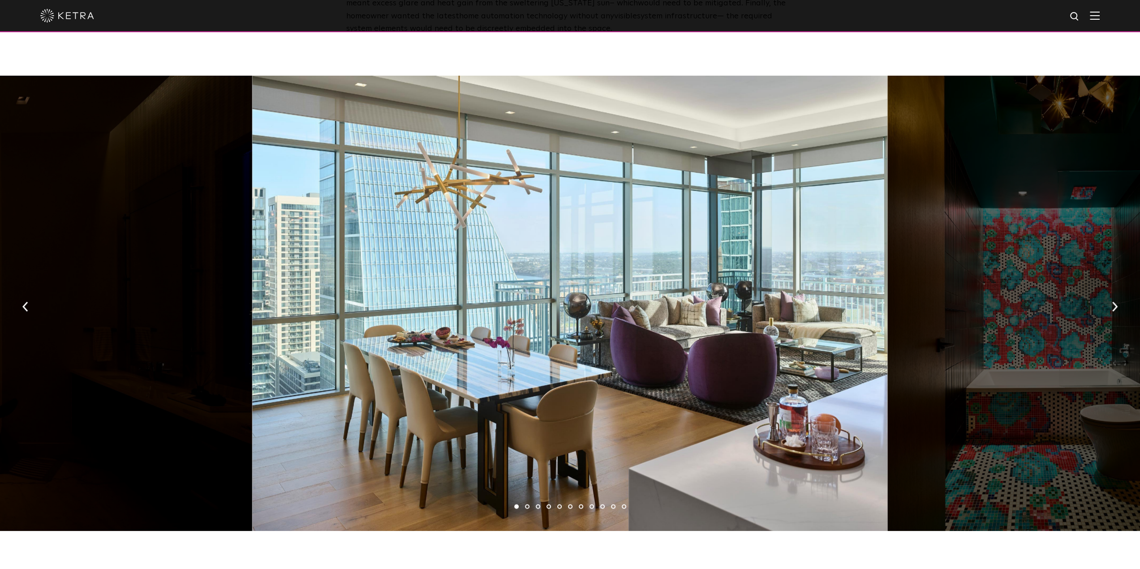
scroll to position [1299, 0]
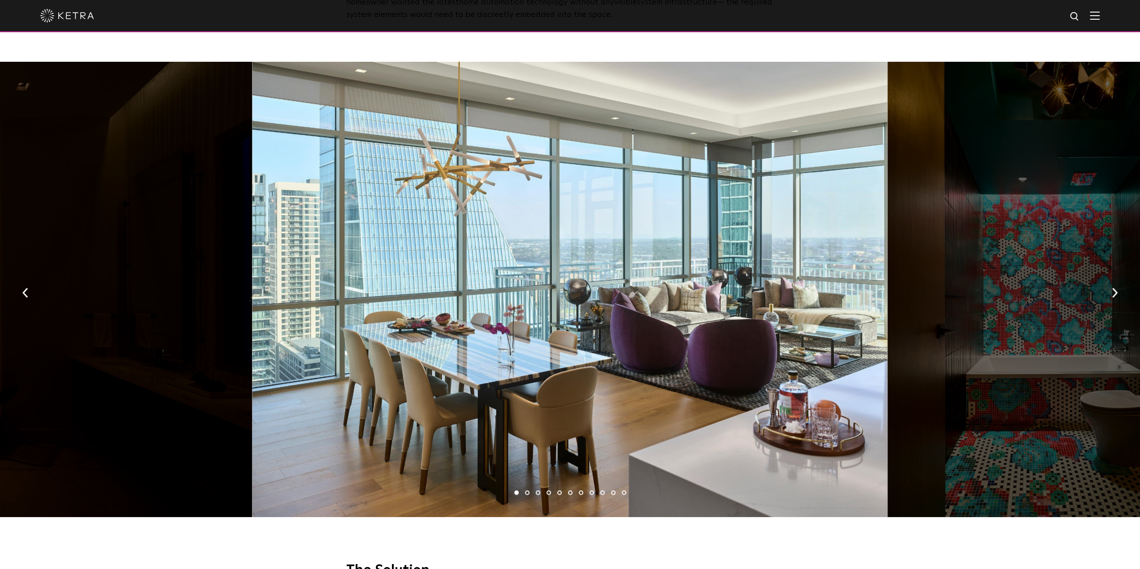
click at [527, 490] on li "2" at bounding box center [527, 492] width 4 height 4
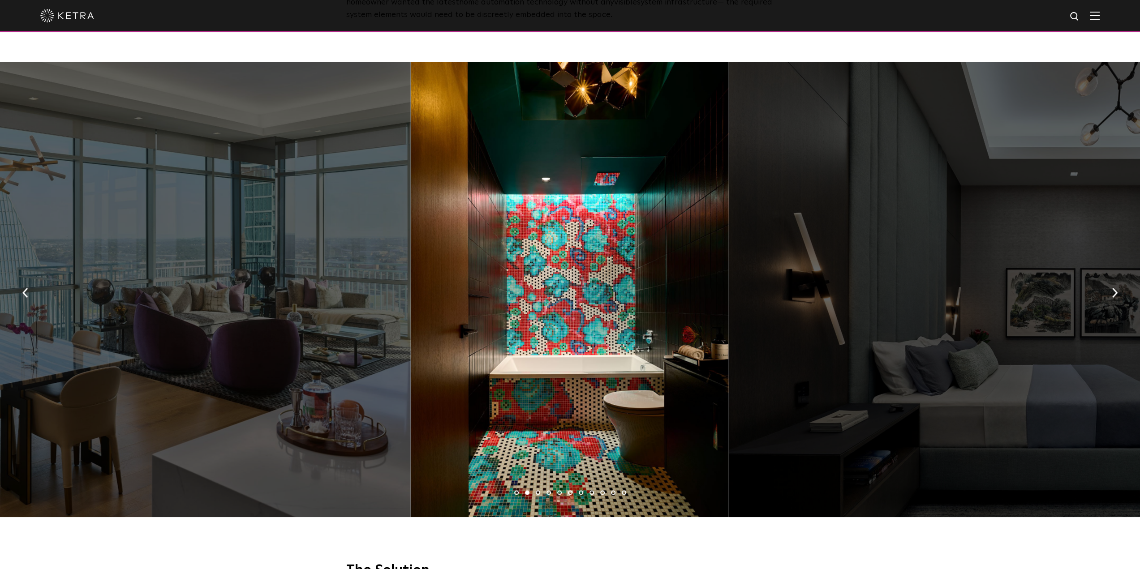
click at [539, 490] on li "3" at bounding box center [538, 492] width 4 height 4
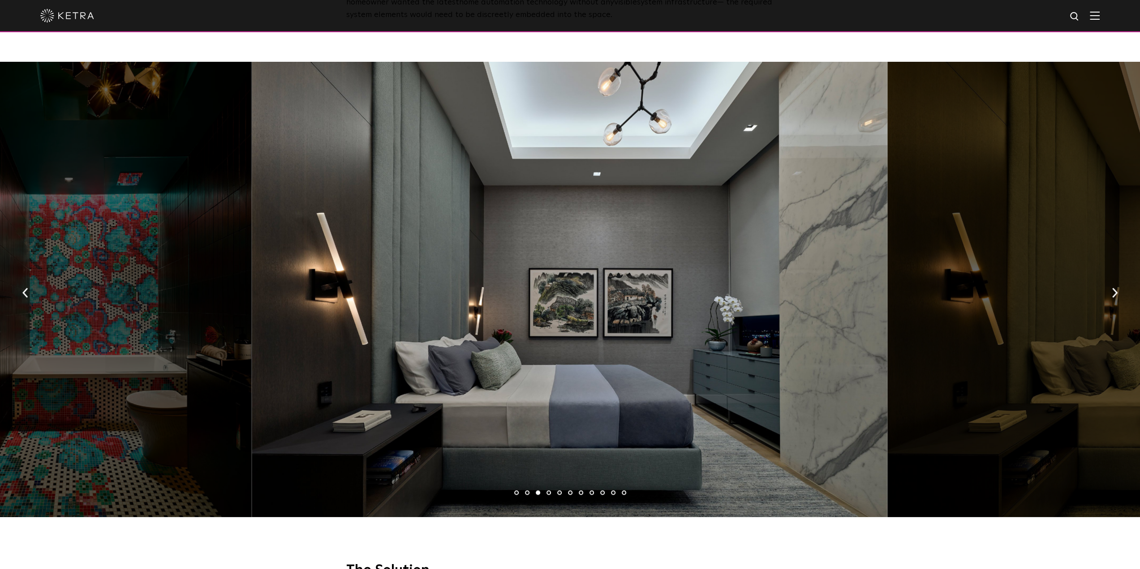
click at [548, 490] on li "4" at bounding box center [548, 492] width 4 height 4
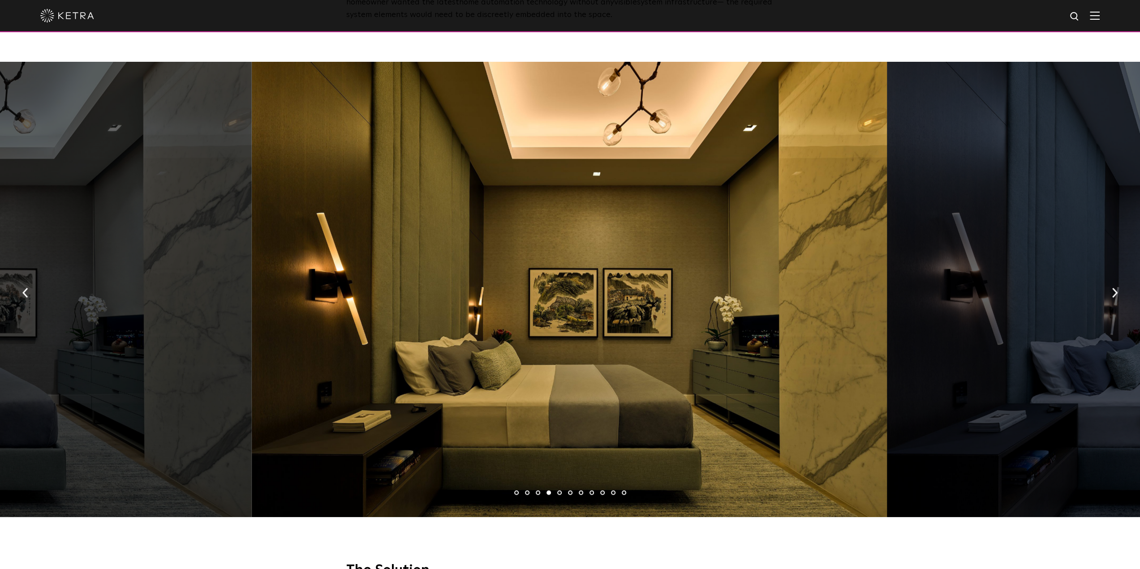
click at [559, 490] on li "5" at bounding box center [559, 492] width 4 height 4
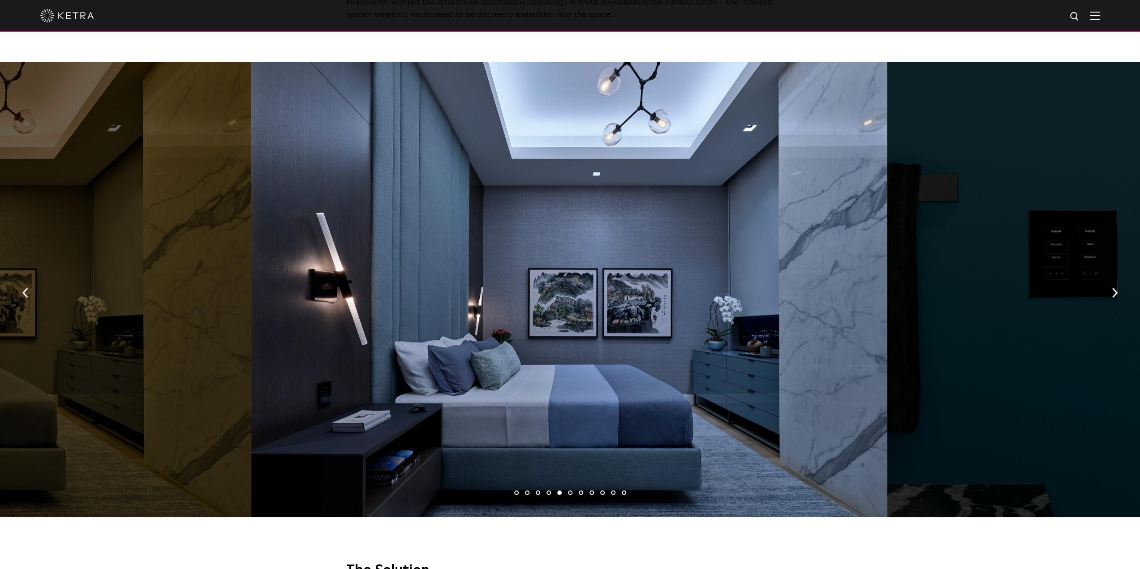
click at [570, 490] on li "6" at bounding box center [570, 492] width 4 height 4
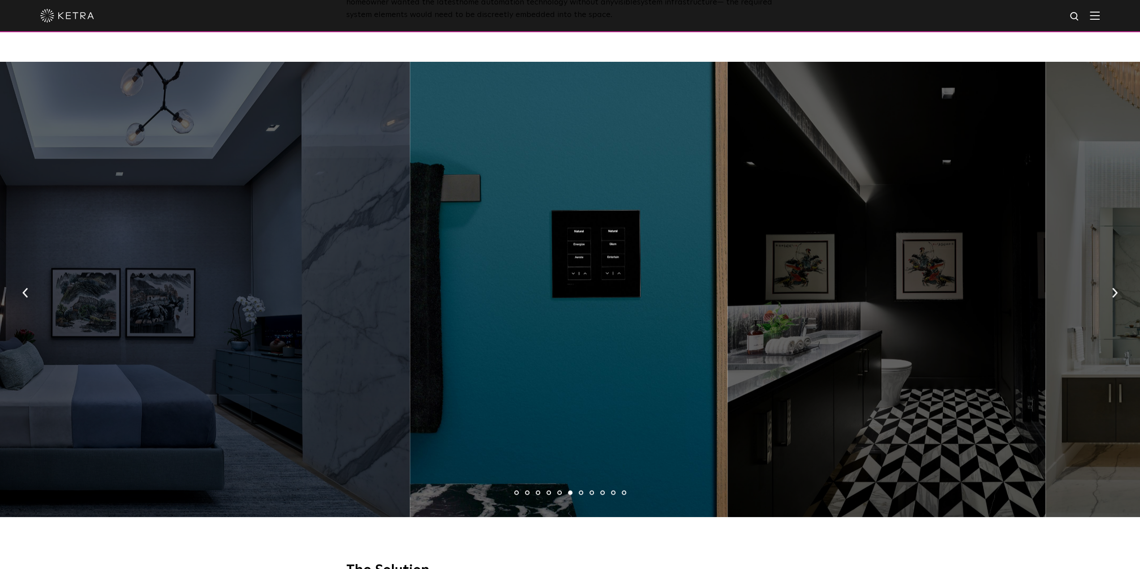
click at [580, 490] on li "7" at bounding box center [581, 492] width 4 height 4
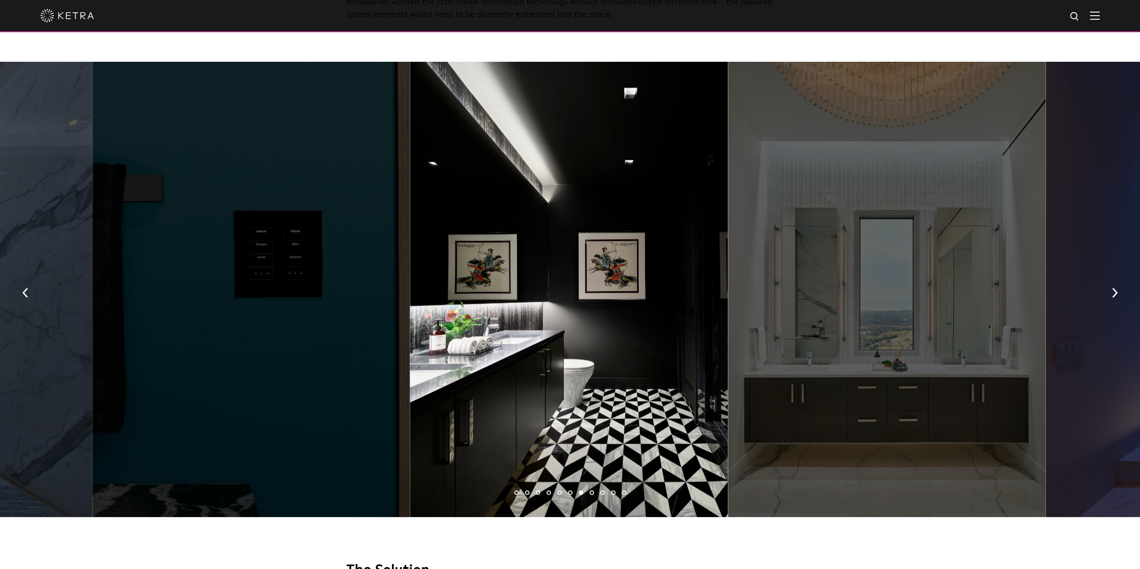
click at [589, 490] on li "8" at bounding box center [591, 492] width 4 height 4
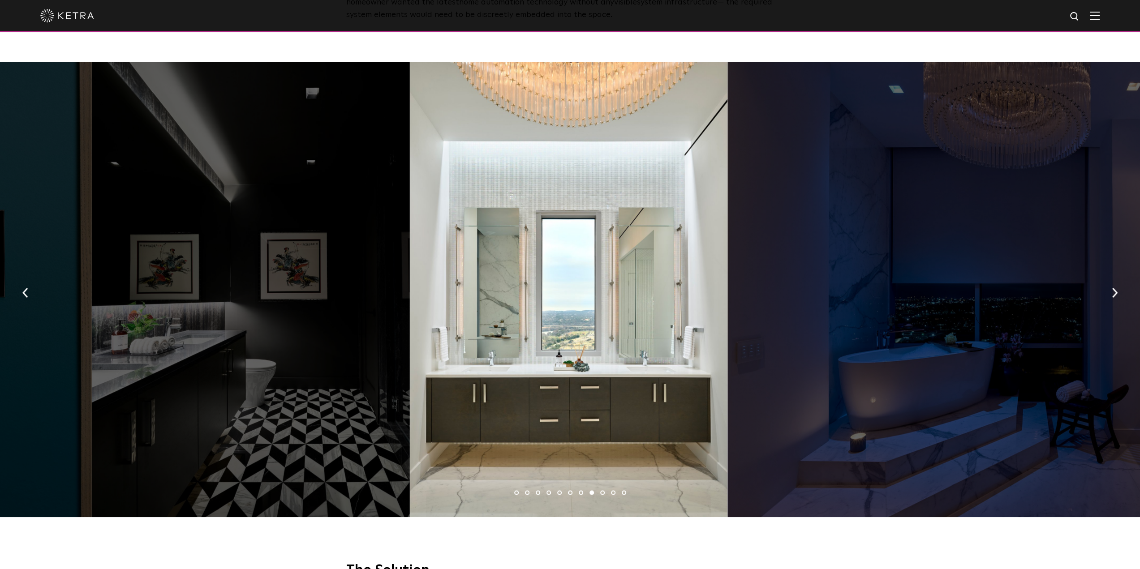
click at [602, 490] on li "9" at bounding box center [602, 492] width 4 height 4
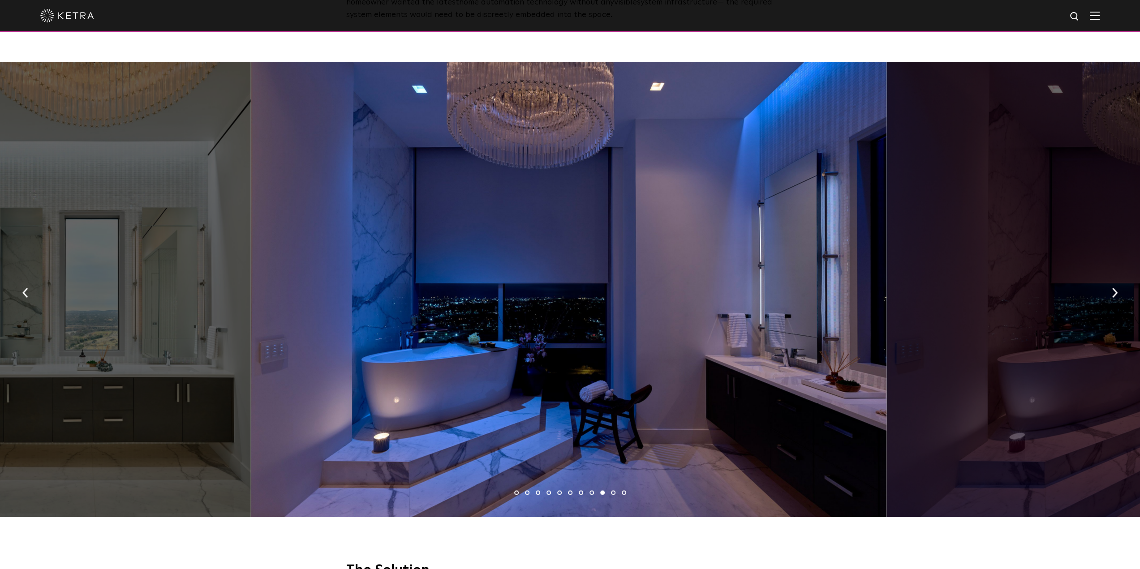
click at [613, 490] on li "10" at bounding box center [613, 492] width 4 height 4
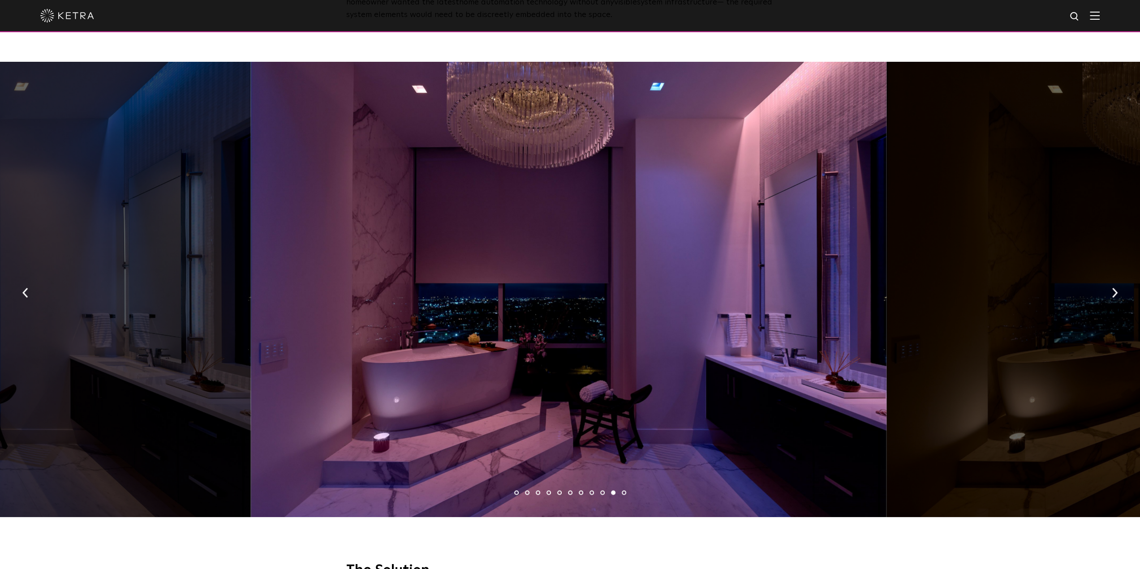
click at [623, 490] on li "11" at bounding box center [624, 492] width 4 height 4
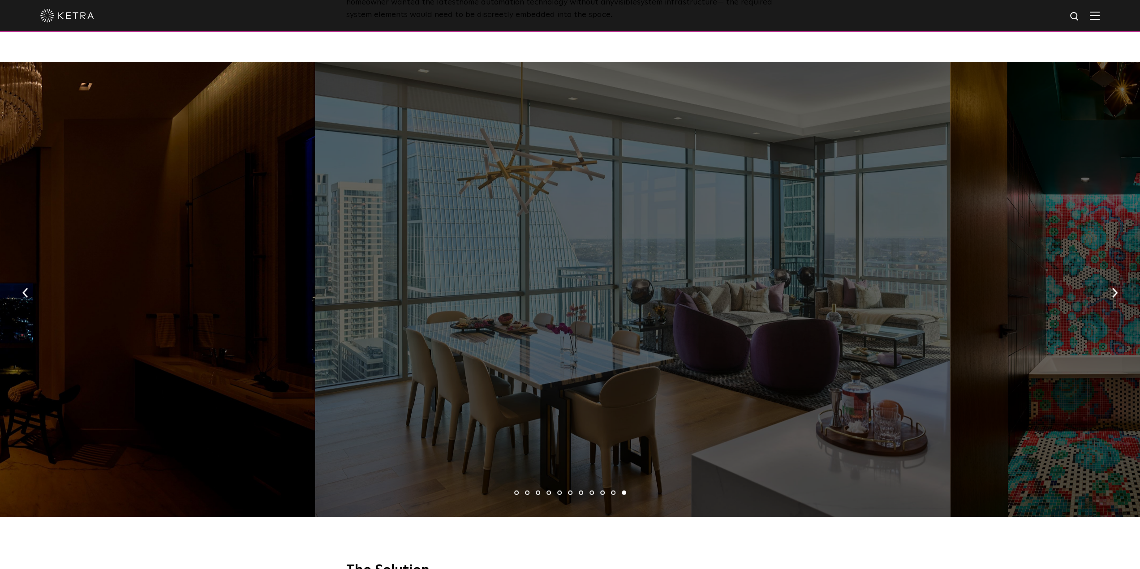
drag, startPoint x: 744, startPoint y: 351, endPoint x: 130, endPoint y: 371, distance: 614.4
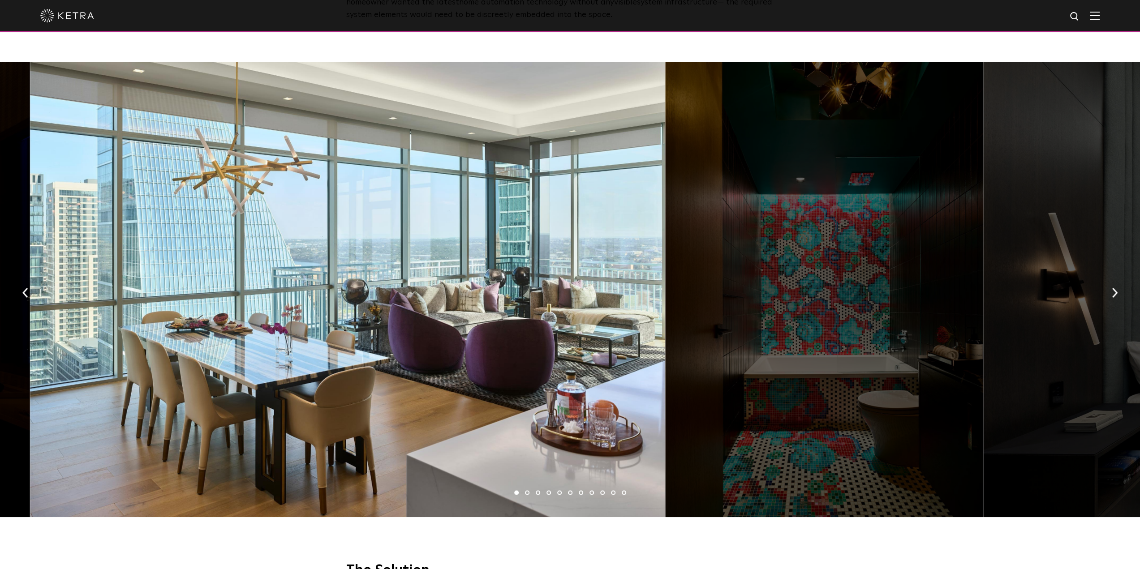
drag, startPoint x: 596, startPoint y: 307, endPoint x: 207, endPoint y: 329, distance: 389.4
click at [215, 330] on div at bounding box center [348, 289] width 636 height 455
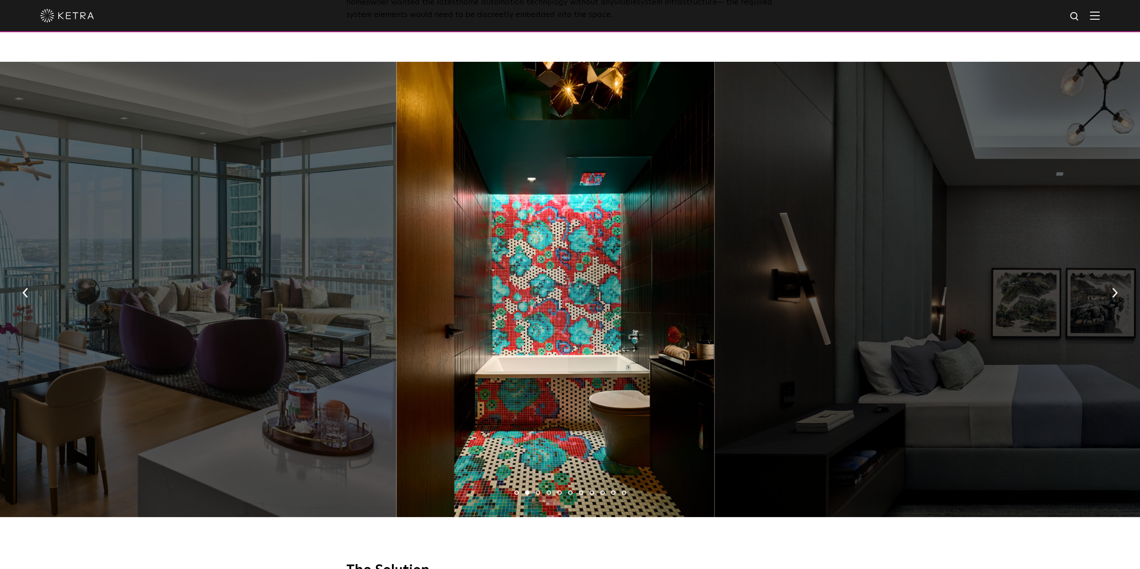
drag, startPoint x: 778, startPoint y: 274, endPoint x: 525, endPoint y: 306, distance: 255.1
click at [714, 305] on div at bounding box center [1032, 289] width 636 height 455
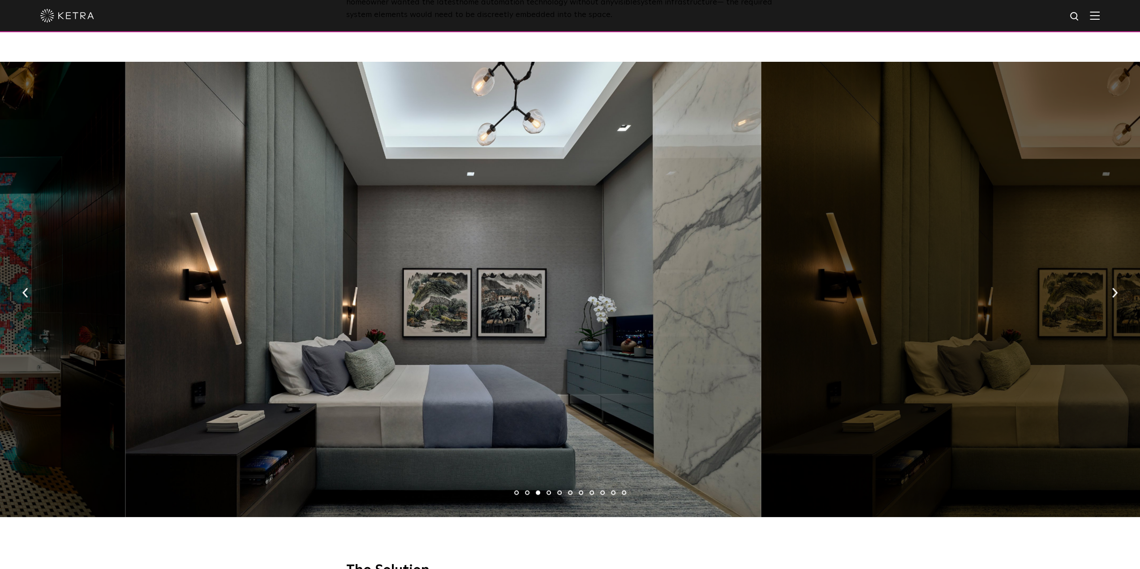
drag, startPoint x: 695, startPoint y: 287, endPoint x: 473, endPoint y: 314, distance: 224.2
click at [499, 311] on div at bounding box center [443, 289] width 636 height 455
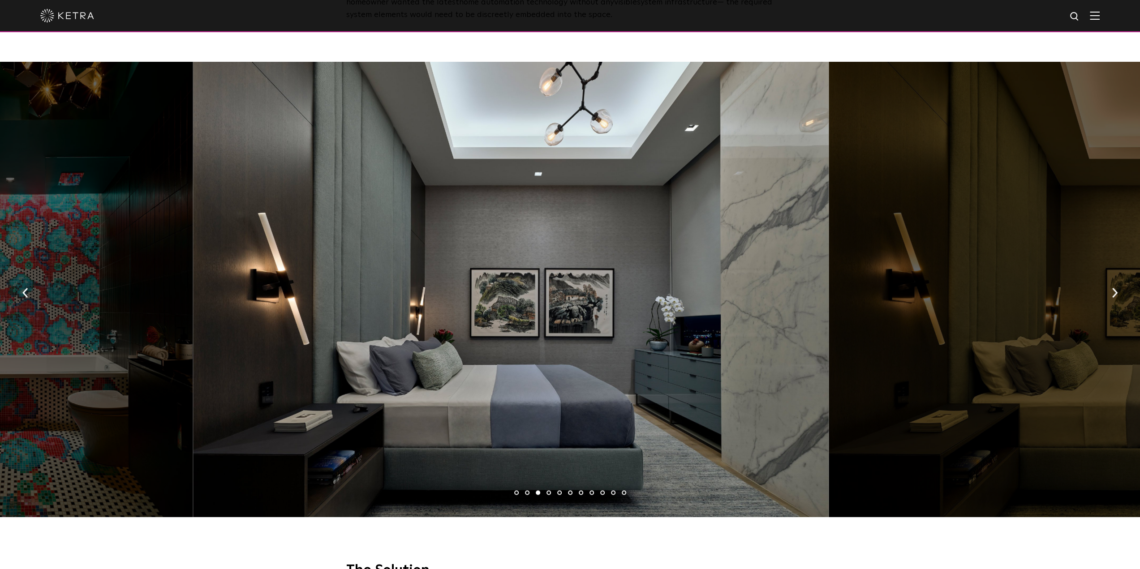
drag, startPoint x: 736, startPoint y: 291, endPoint x: 459, endPoint y: 320, distance: 278.8
click at [498, 317] on div at bounding box center [511, 289] width 636 height 455
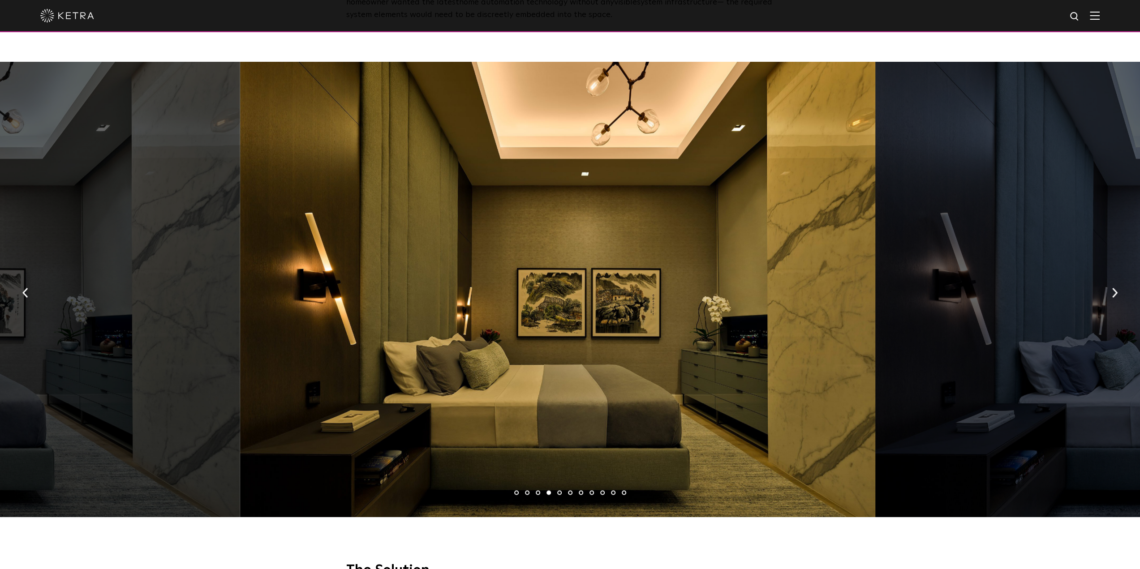
drag, startPoint x: 649, startPoint y: 306, endPoint x: 419, endPoint y: 324, distance: 230.9
click at [449, 323] on div at bounding box center [558, 289] width 636 height 455
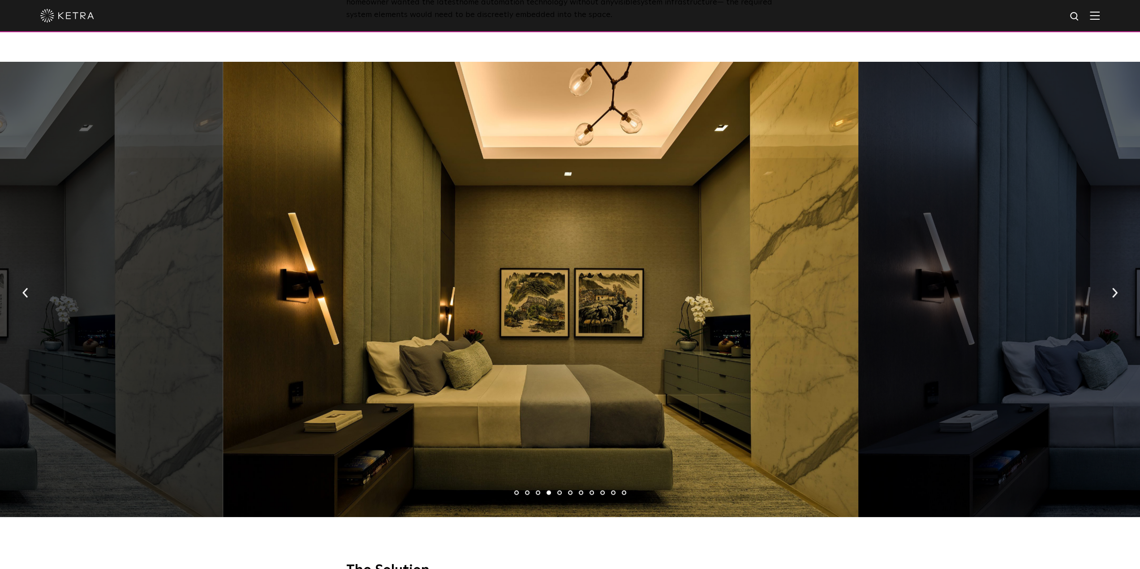
drag, startPoint x: 675, startPoint y: 298, endPoint x: 313, endPoint y: 331, distance: 363.9
click at [379, 328] on div at bounding box center [541, 289] width 636 height 455
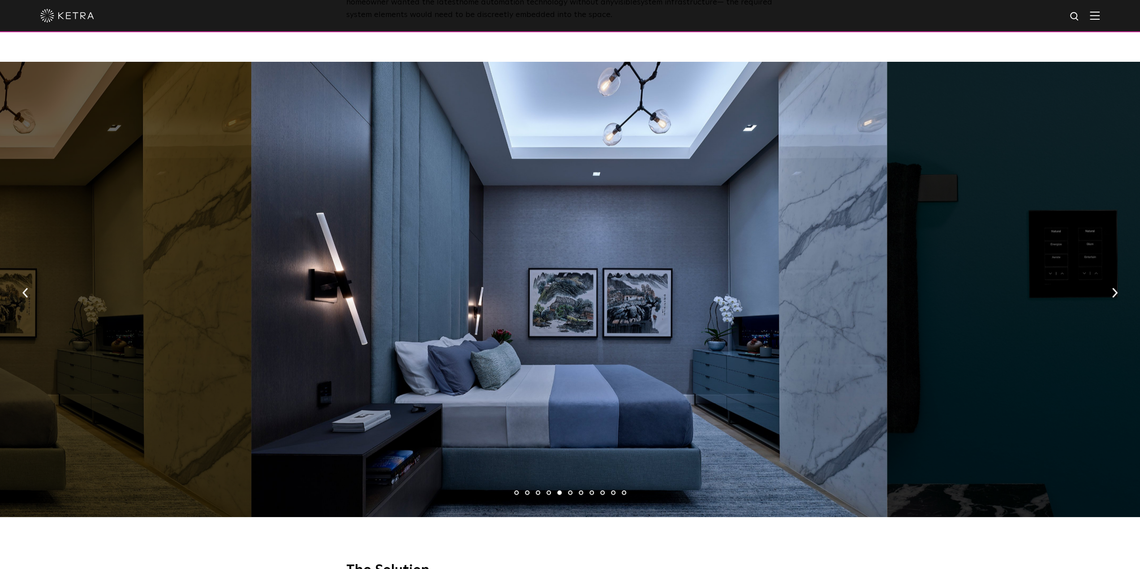
drag, startPoint x: 453, startPoint y: 319, endPoint x: 370, endPoint y: 324, distance: 83.5
click at [400, 323] on div at bounding box center [569, 289] width 636 height 455
drag, startPoint x: 700, startPoint y: 293, endPoint x: 373, endPoint y: 324, distance: 329.3
click at [399, 323] on div at bounding box center [569, 289] width 636 height 455
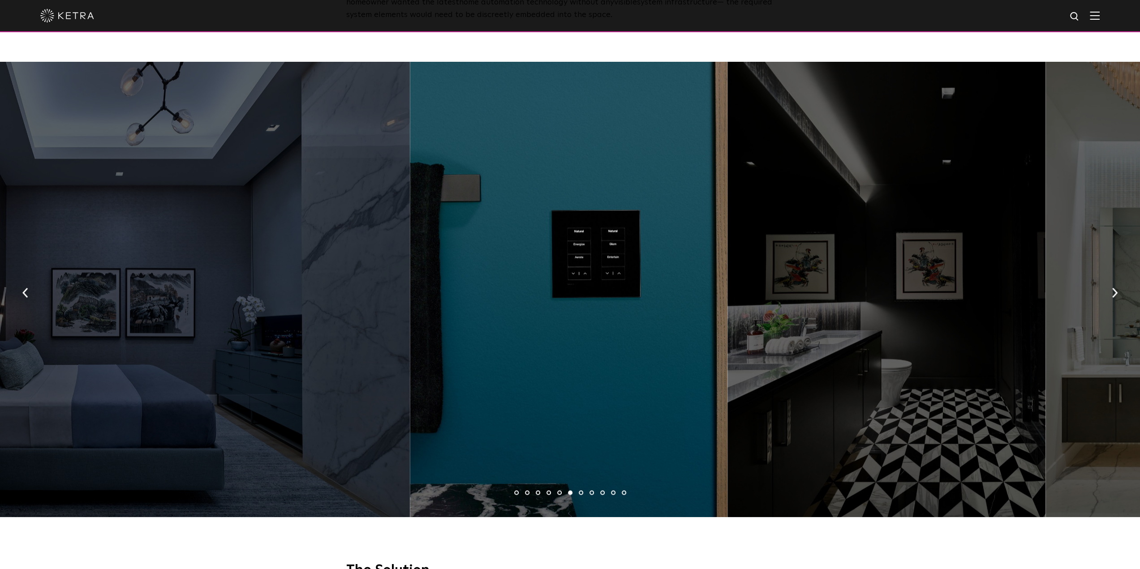
drag, startPoint x: 635, startPoint y: 284, endPoint x: 459, endPoint y: 300, distance: 177.1
click at [727, 298] on div at bounding box center [886, 289] width 318 height 455
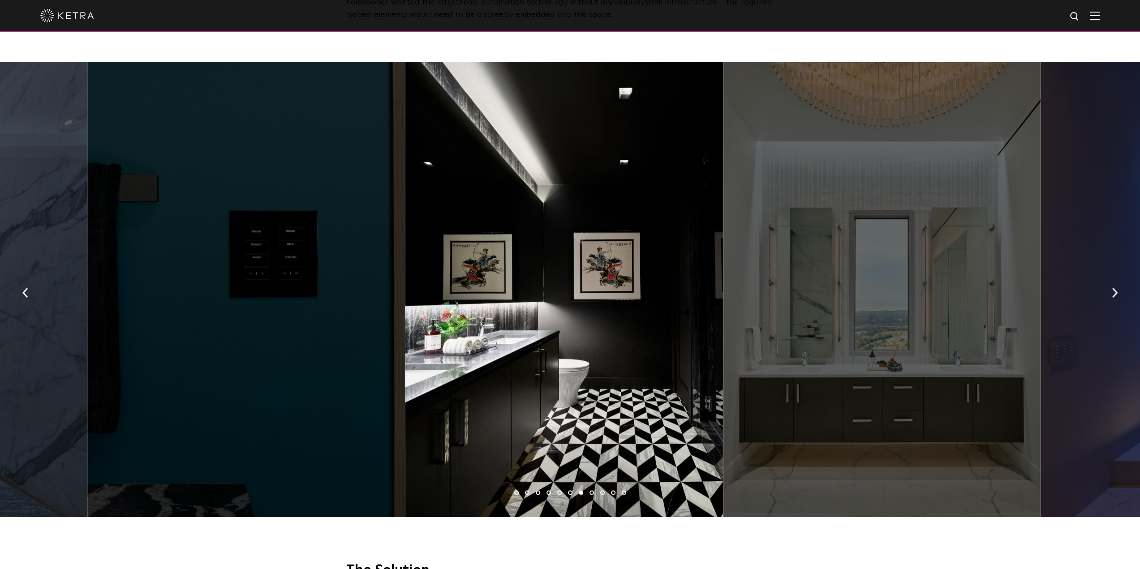
drag, startPoint x: 732, startPoint y: 268, endPoint x: 351, endPoint y: 305, distance: 383.3
click at [723, 302] on div at bounding box center [882, 289] width 318 height 455
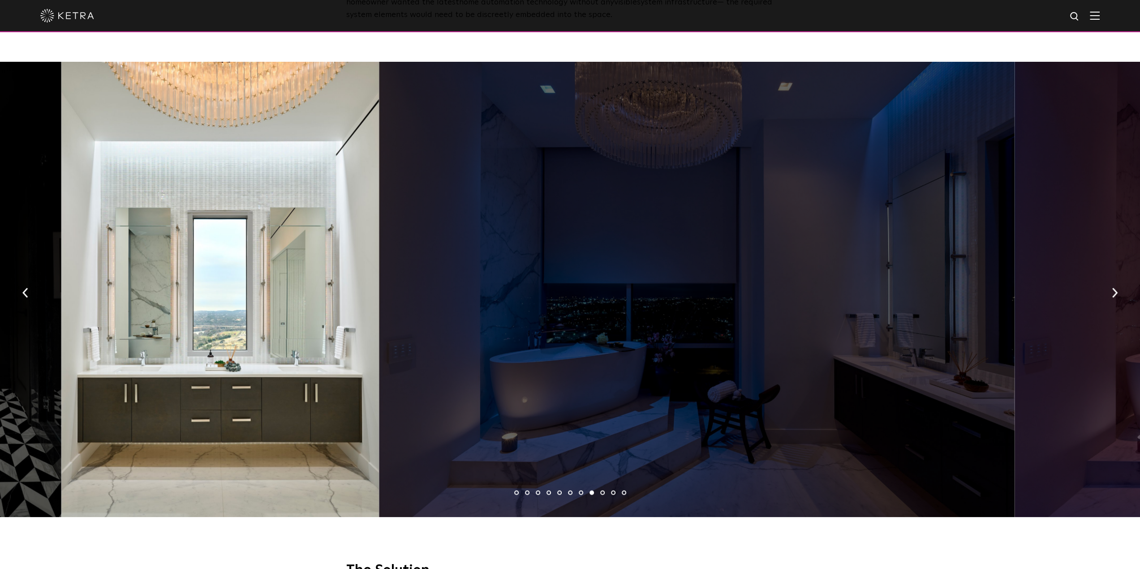
drag, startPoint x: 678, startPoint y: 280, endPoint x: 289, endPoint y: 316, distance: 390.9
click at [289, 316] on div at bounding box center [220, 289] width 318 height 455
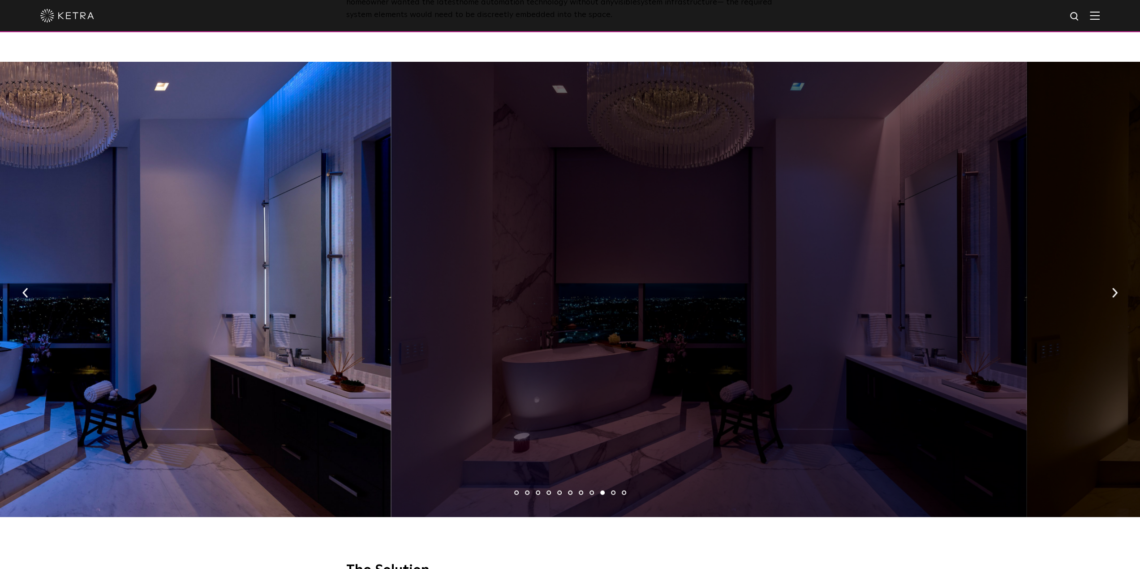
drag, startPoint x: 799, startPoint y: 262, endPoint x: 212, endPoint y: 325, distance: 590.1
click at [212, 325] on div at bounding box center [73, 289] width 636 height 455
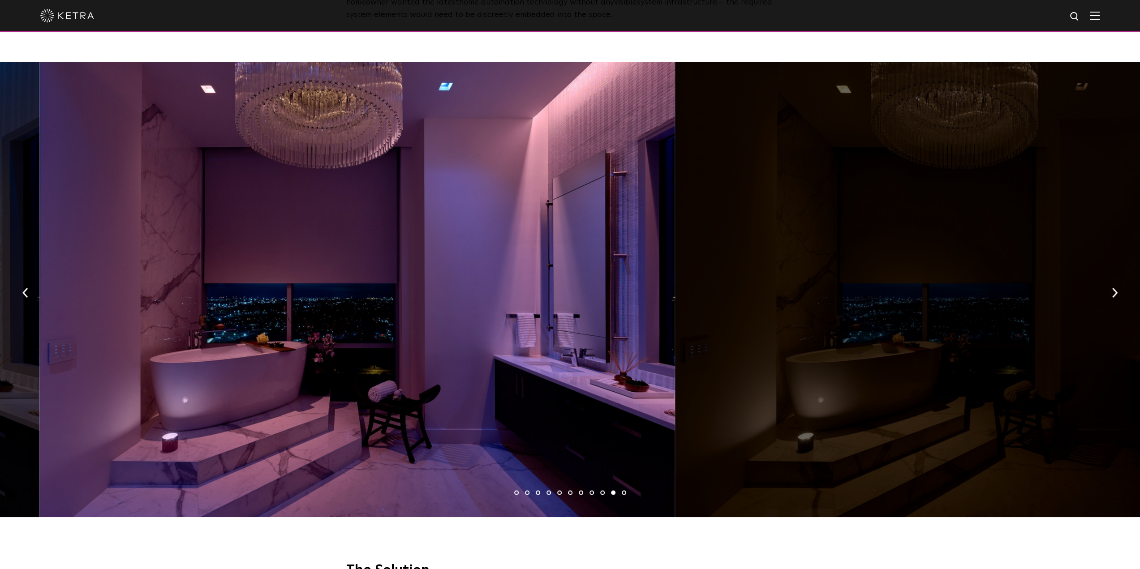
drag, startPoint x: 462, startPoint y: 300, endPoint x: 113, endPoint y: 328, distance: 350.5
click at [113, 328] on div at bounding box center [357, 289] width 636 height 455
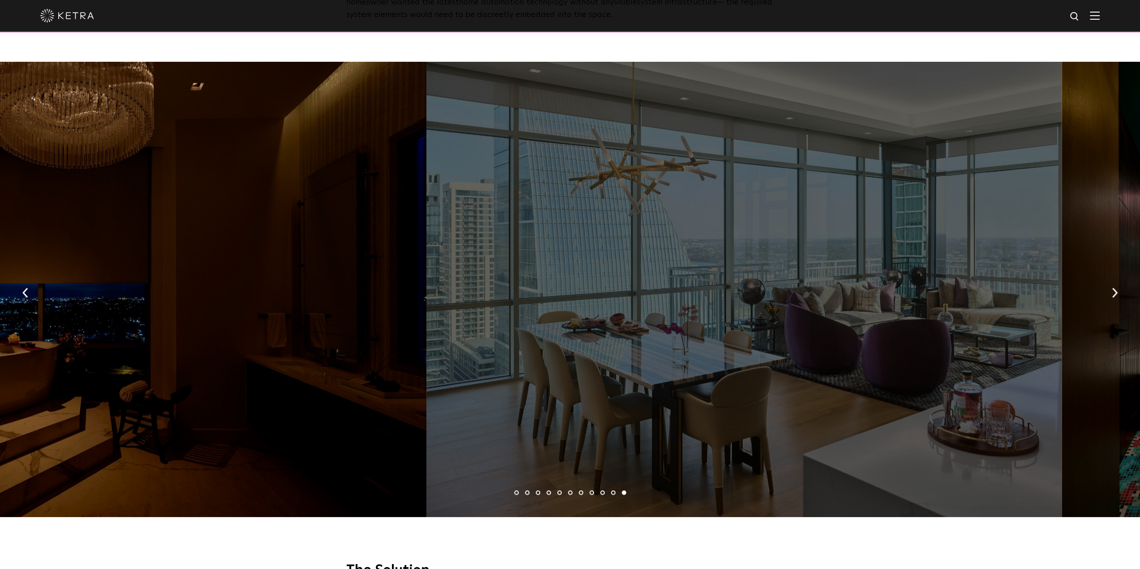
drag, startPoint x: 573, startPoint y: 281, endPoint x: 165, endPoint y: 322, distance: 410.1
click at [165, 322] on div at bounding box center [109, 289] width 636 height 455
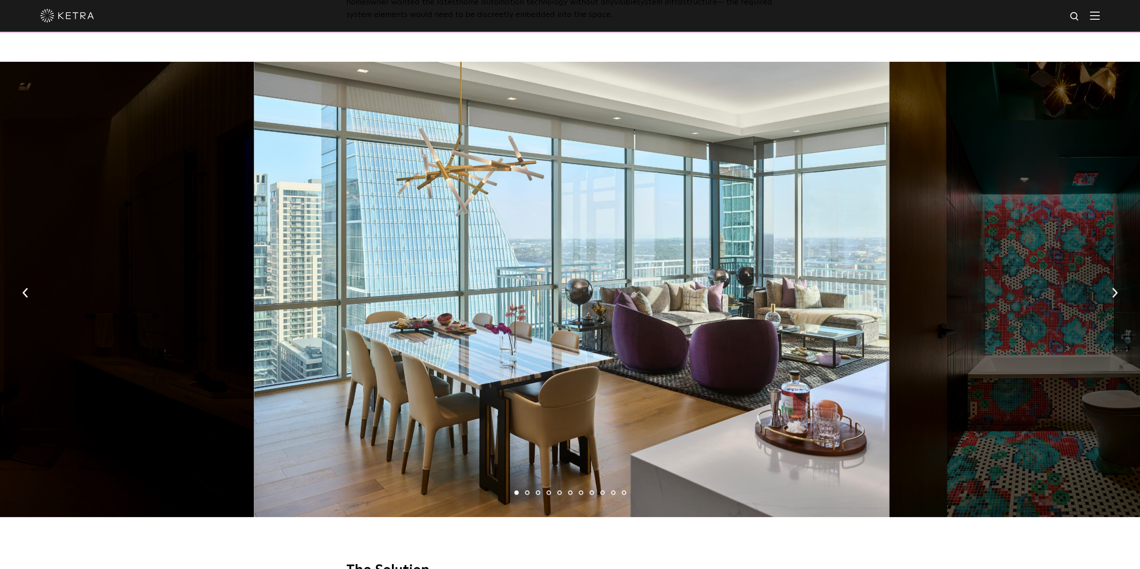
drag, startPoint x: 411, startPoint y: 301, endPoint x: 952, endPoint y: 258, distance: 542.7
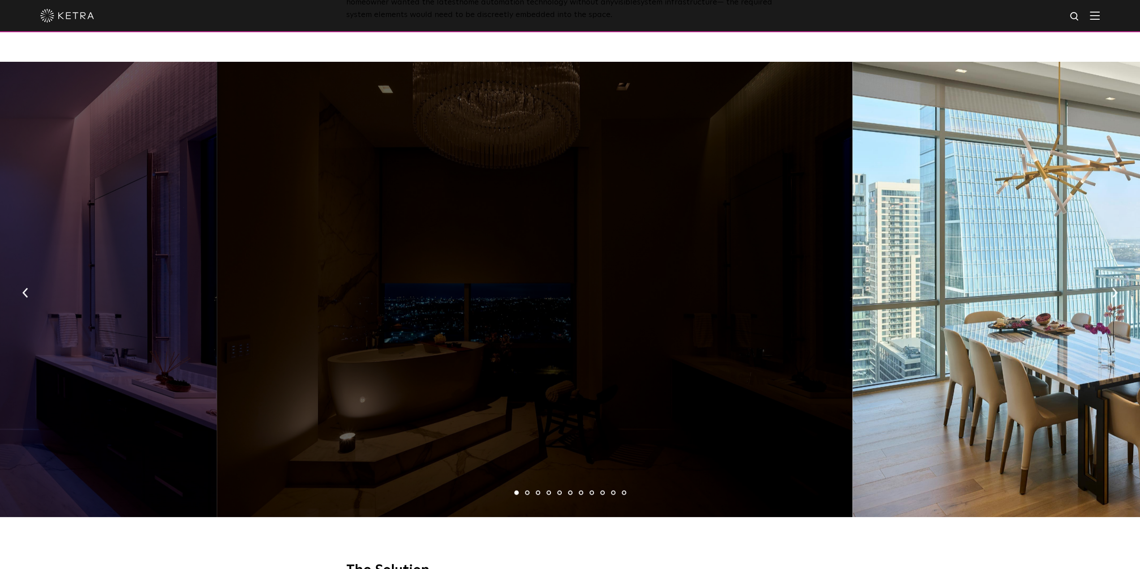
drag, startPoint x: 271, startPoint y: 292, endPoint x: 876, endPoint y: 248, distance: 607.2
